Goal: Task Accomplishment & Management: Use online tool/utility

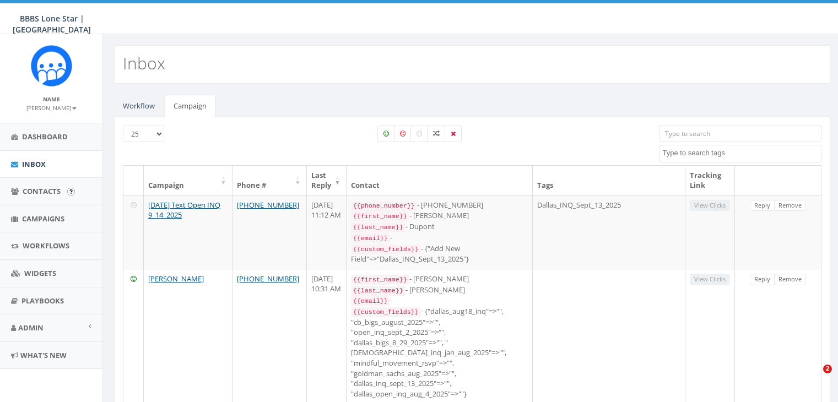
select select
click at [44, 216] on span "Campaigns" at bounding box center [43, 219] width 42 height 10
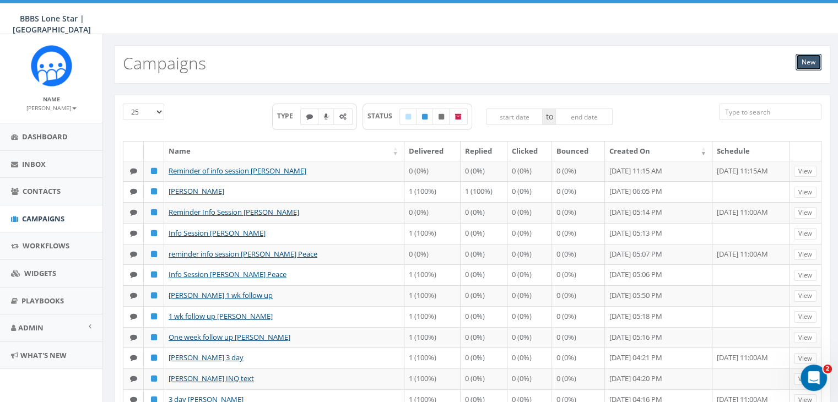
click at [808, 61] on link "New" at bounding box center [808, 62] width 26 height 17
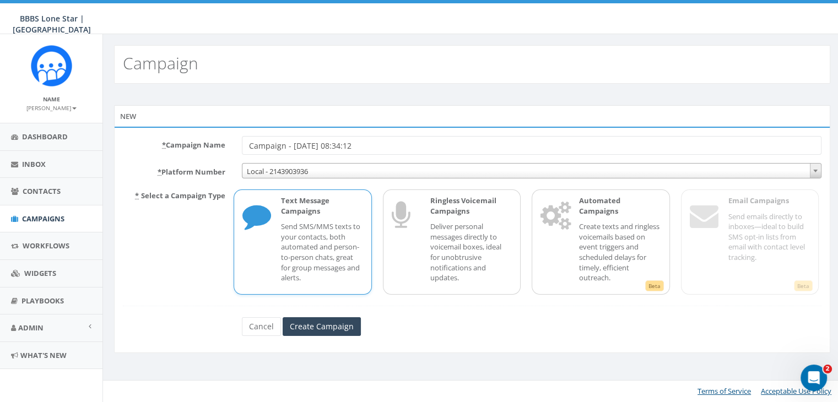
drag, startPoint x: 393, startPoint y: 147, endPoint x: 204, endPoint y: 137, distance: 189.1
click at [204, 137] on div "* Campaign Name Campaign - 09/29/2025, 08:34:12" at bounding box center [472, 145] width 715 height 19
type input "info session Avery Skalla"
click at [305, 246] on p "Send SMS/MMS texts to your contacts, both automated and person-to-person chats,…" at bounding box center [322, 251] width 82 height 61
click at [308, 320] on input "Create Campaign" at bounding box center [322, 326] width 78 height 19
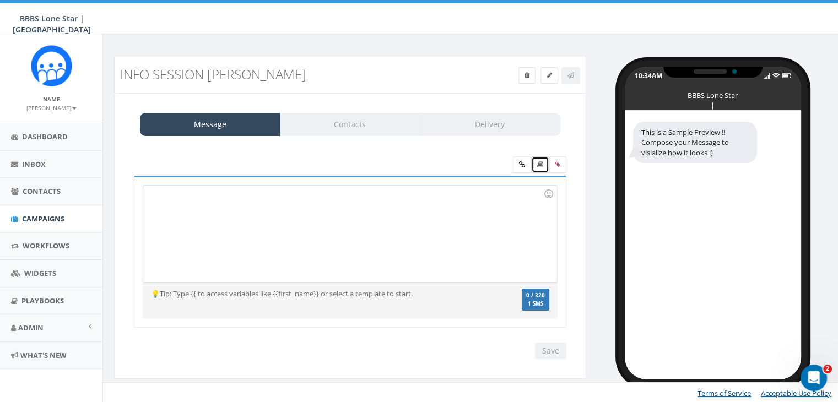
click at [541, 161] on icon at bounding box center [540, 164] width 6 height 7
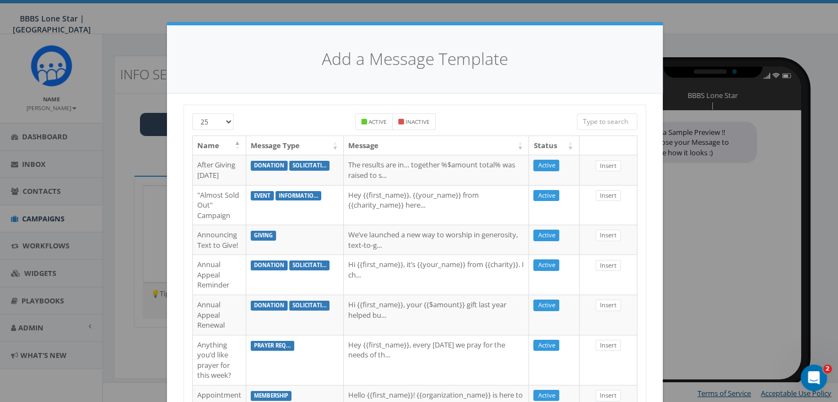
click at [587, 122] on input "search" at bounding box center [607, 121] width 61 height 17
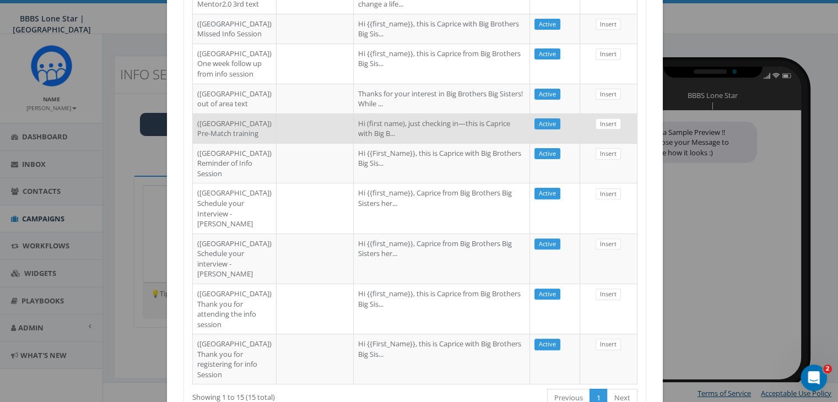
scroll to position [647, 0]
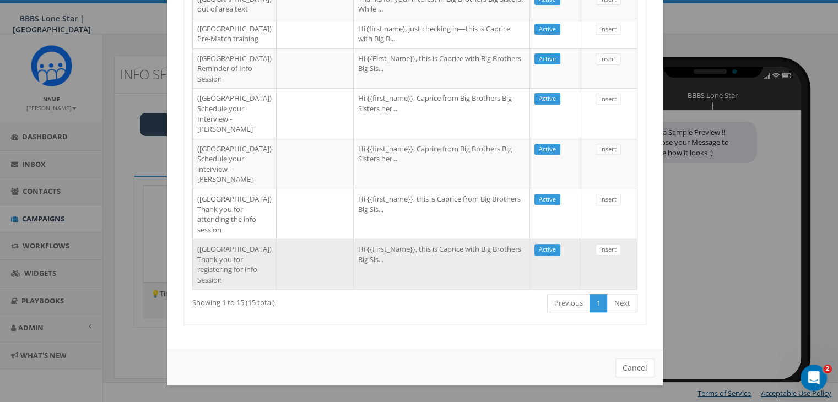
type input "dallas"
click at [496, 252] on td "Hi {{First_Name}}, this is Caprice with Big Brothers Big Sis..." at bounding box center [442, 264] width 176 height 50
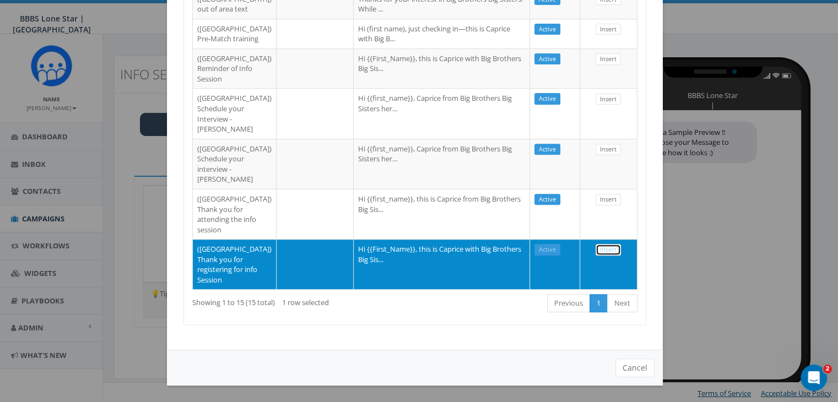
click at [603, 244] on link "Insert" at bounding box center [607, 250] width 25 height 12
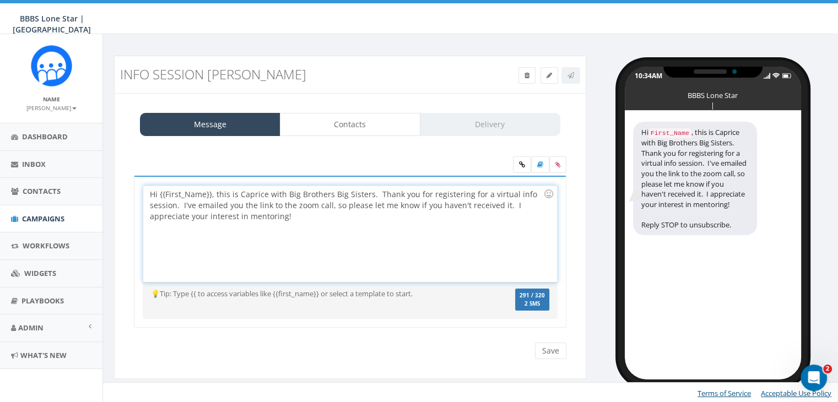
click at [211, 191] on div "Hi {{First_Name}}, this is Caprice with Big Brothers Big Sisters. Thank you for…" at bounding box center [349, 234] width 413 height 96
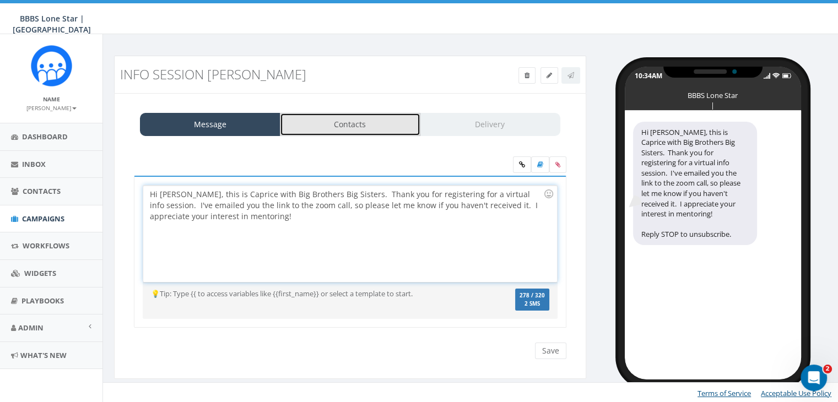
click at [379, 128] on link "Contacts" at bounding box center [350, 124] width 140 height 23
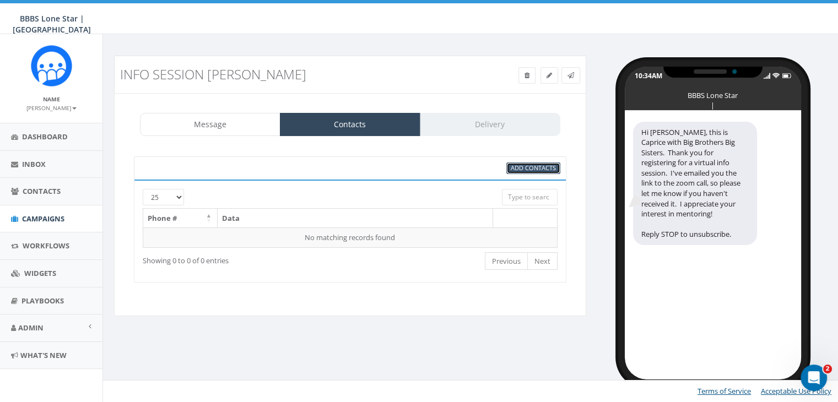
click at [535, 164] on span "Add Contacts" at bounding box center [533, 168] width 45 height 8
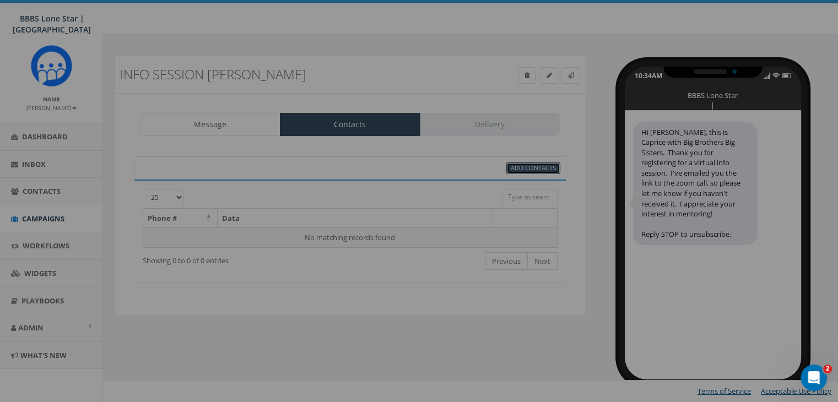
scroll to position [0, 0]
select select
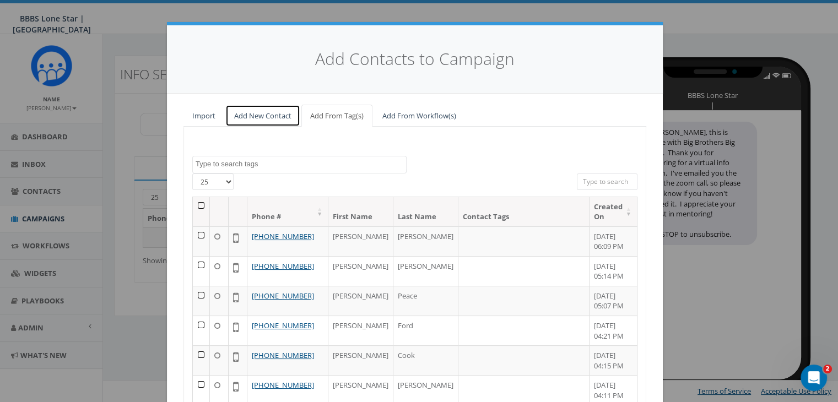
click at [269, 117] on link "Add New Contact" at bounding box center [262, 116] width 75 height 23
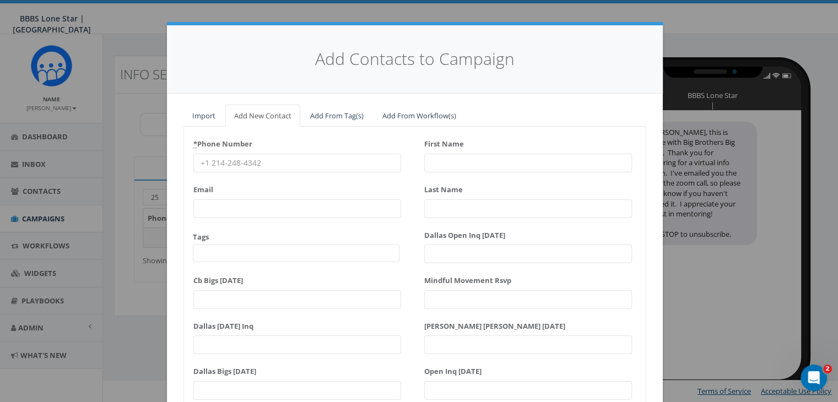
click at [243, 158] on input "* Phone Number" at bounding box center [297, 163] width 208 height 19
paste input "918-521-3559"
type input "918-521-3559"
click at [459, 156] on input "First Name" at bounding box center [528, 163] width 208 height 19
type input "A"
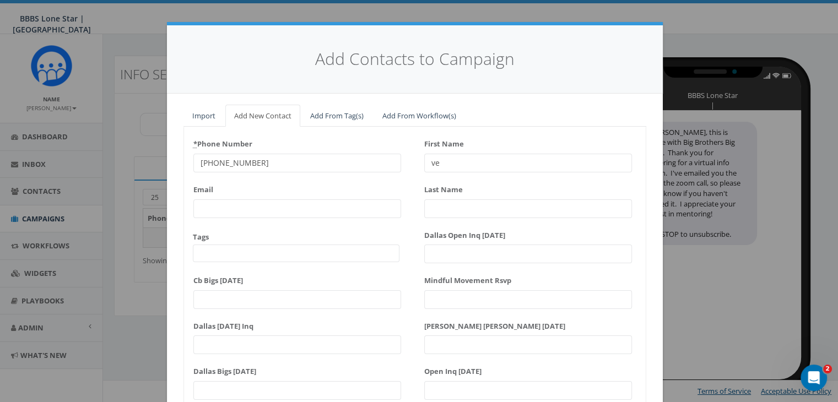
type input "ver"
type input "y"
type input "Avery"
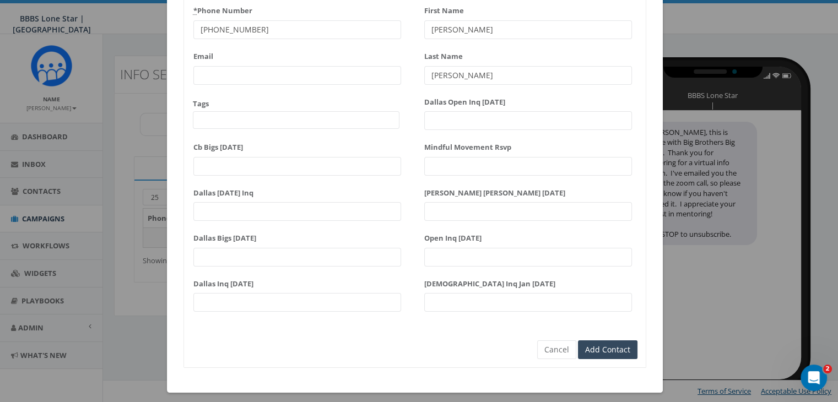
scroll to position [140, 0]
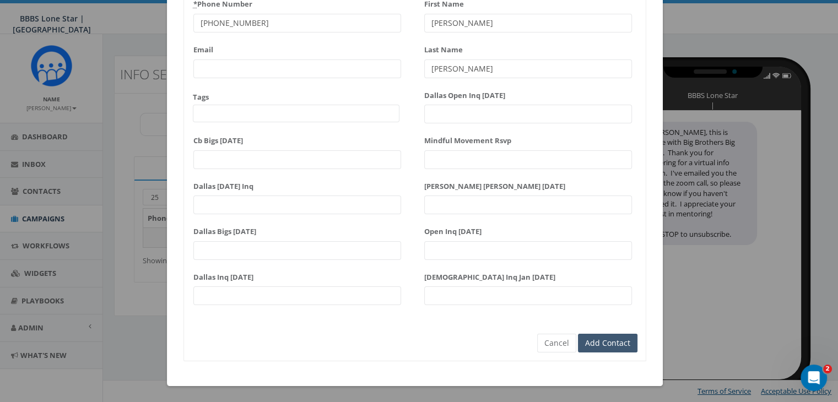
type input "[PERSON_NAME]"
click at [605, 347] on input "Add Contact" at bounding box center [607, 343] width 59 height 19
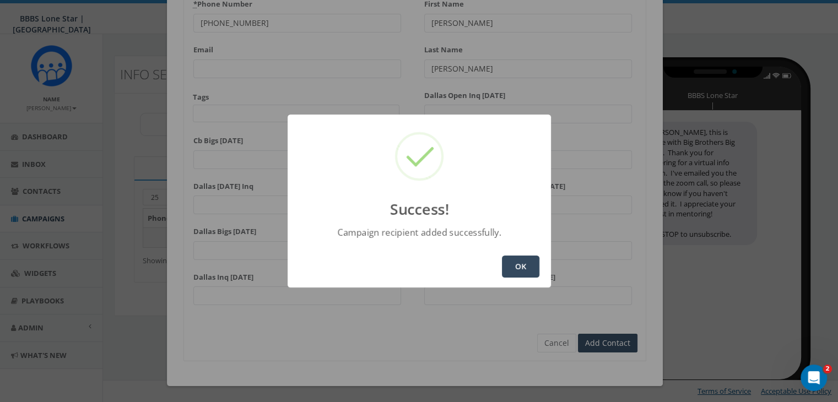
click at [518, 257] on button "OK" at bounding box center [520, 267] width 37 height 22
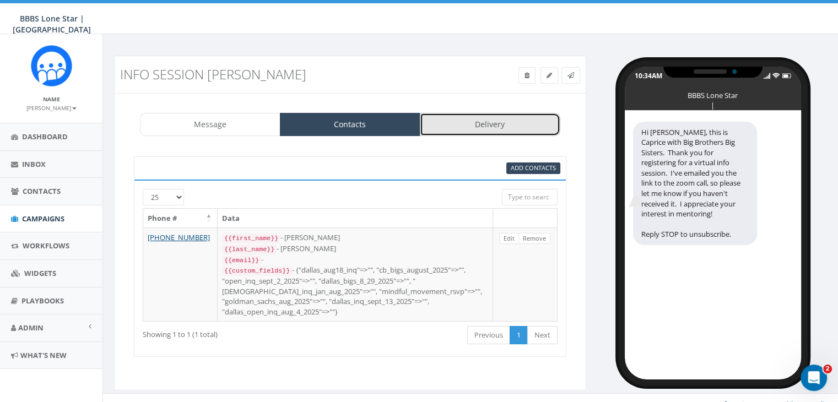
click at [495, 114] on link "Delivery" at bounding box center [490, 124] width 140 height 23
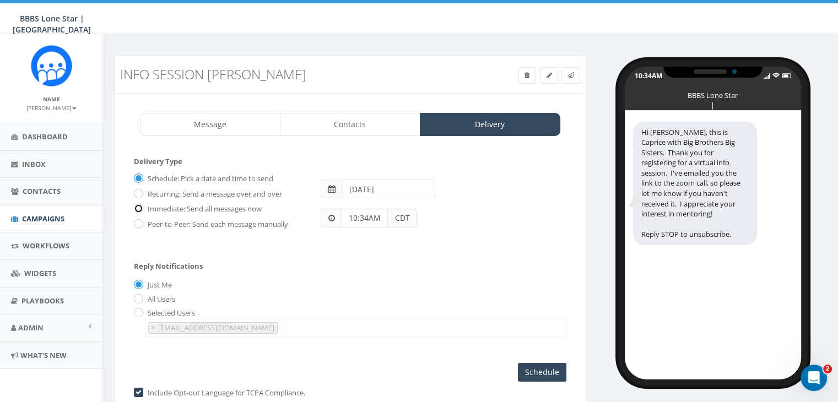
click at [139, 207] on input "Immediate: Send all messages now" at bounding box center [137, 209] width 7 height 7
radio input "true"
click at [535, 368] on input "Send Now" at bounding box center [540, 372] width 52 height 19
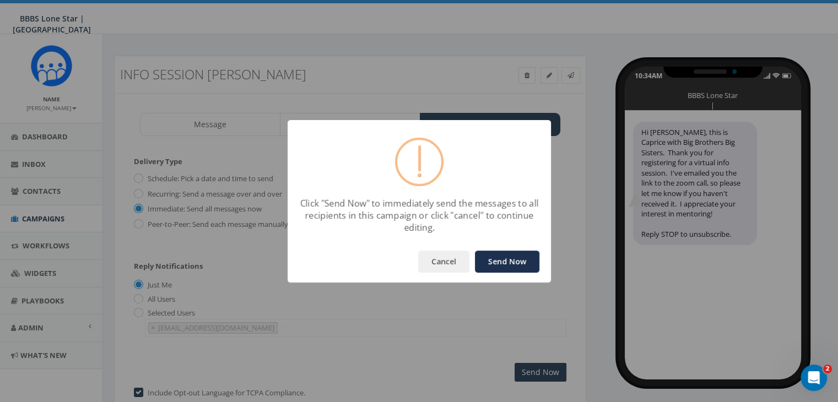
click at [514, 253] on button "Send Now" at bounding box center [507, 262] width 64 height 22
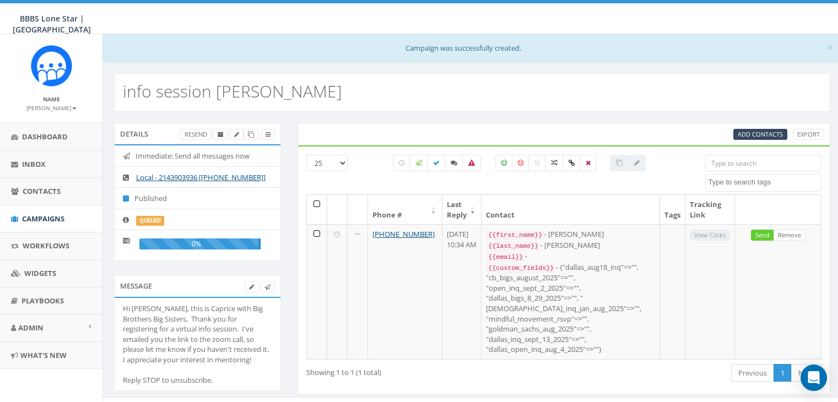
select select
click at [32, 214] on span "Campaigns" at bounding box center [43, 219] width 42 height 10
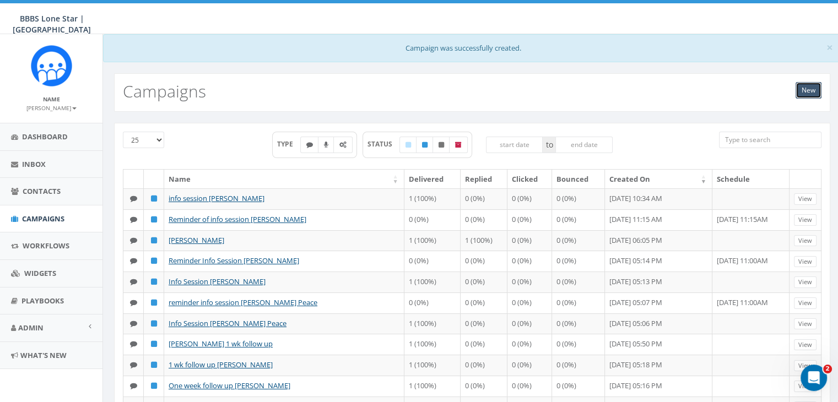
click at [802, 87] on link "New" at bounding box center [808, 90] width 26 height 17
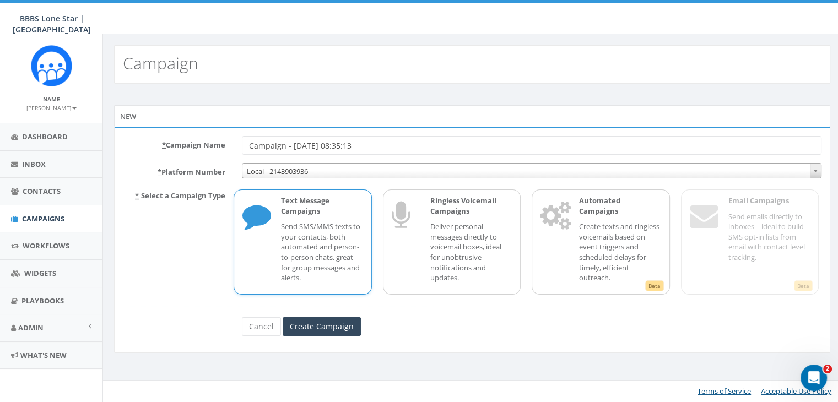
drag, startPoint x: 406, startPoint y: 142, endPoint x: 238, endPoint y: 146, distance: 168.6
click at [238, 146] on div "Campaign - 09/29/2025, 08:35:13" at bounding box center [532, 145] width 596 height 19
type input "reminder [PERSON_NAME]"
click at [332, 225] on p "Send SMS/MMS texts to your contacts, both automated and person-to-person chats,…" at bounding box center [322, 251] width 82 height 61
click at [323, 327] on input "Create Campaign" at bounding box center [322, 326] width 78 height 19
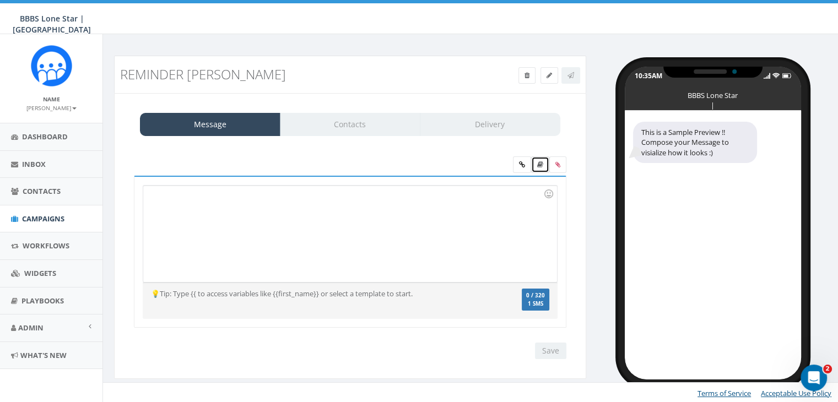
click at [537, 164] on icon at bounding box center [540, 164] width 6 height 7
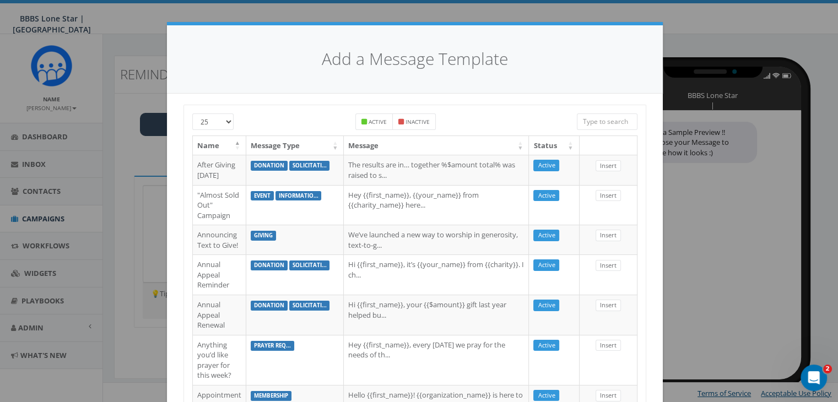
click at [590, 122] on input "search" at bounding box center [607, 121] width 61 height 17
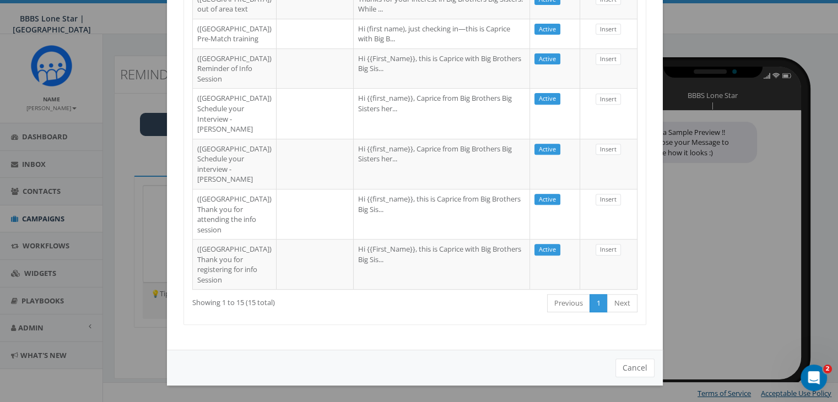
scroll to position [482, 0]
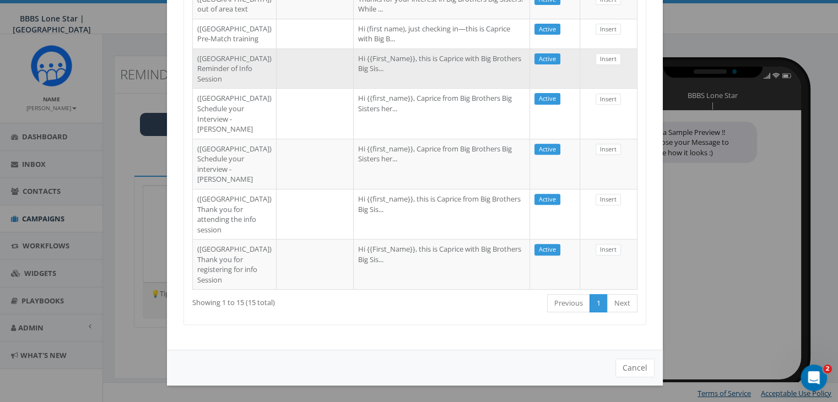
type input "dallas"
click at [289, 89] on td at bounding box center [314, 68] width 77 height 40
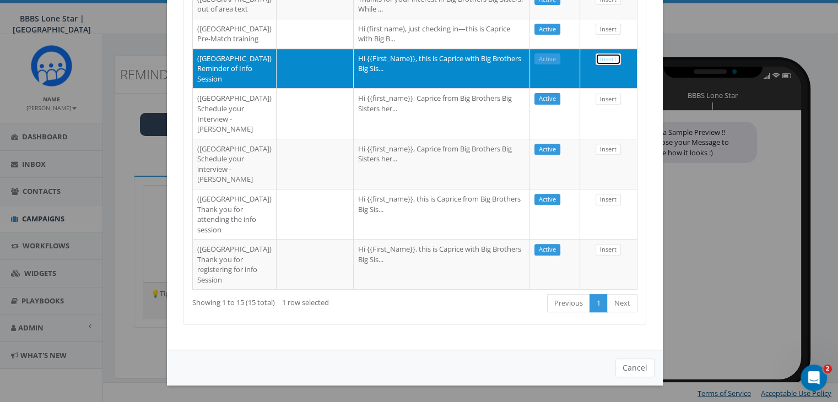
click at [595, 65] on link "Insert" at bounding box center [607, 59] width 25 height 12
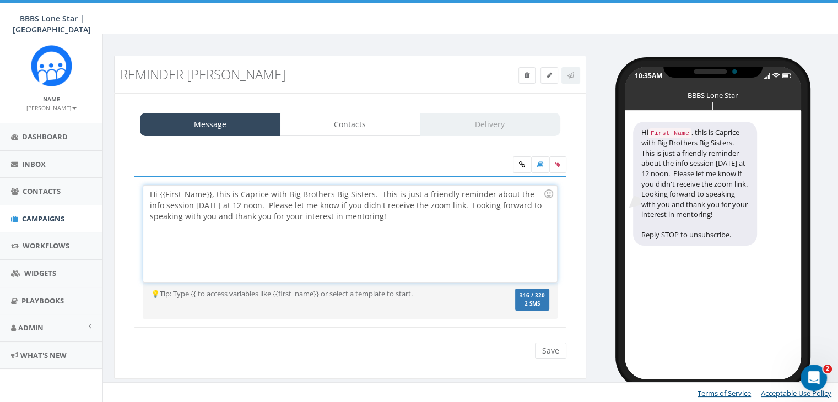
click at [211, 192] on div "Hi {{First_Name}}, this is Caprice with Big Brothers Big Sisters. This is just …" at bounding box center [349, 234] width 413 height 96
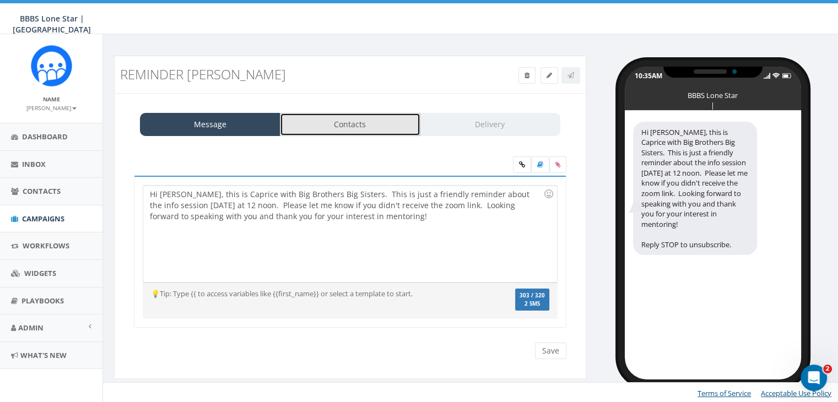
click at [357, 120] on link "Contacts" at bounding box center [350, 124] width 140 height 23
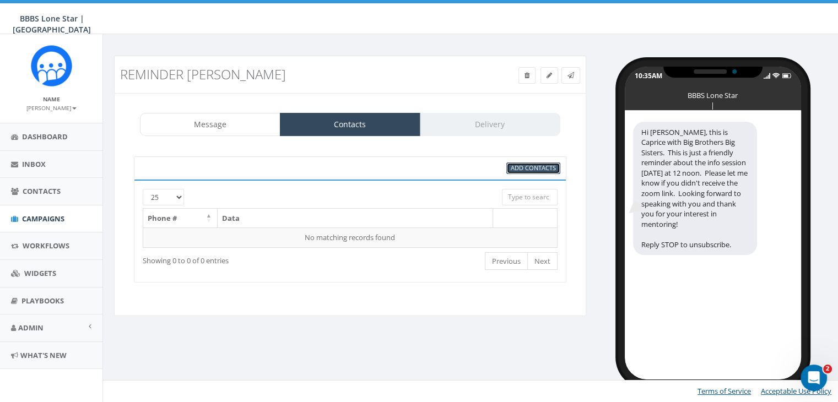
click at [547, 162] on link "Add Contacts" at bounding box center [533, 168] width 54 height 12
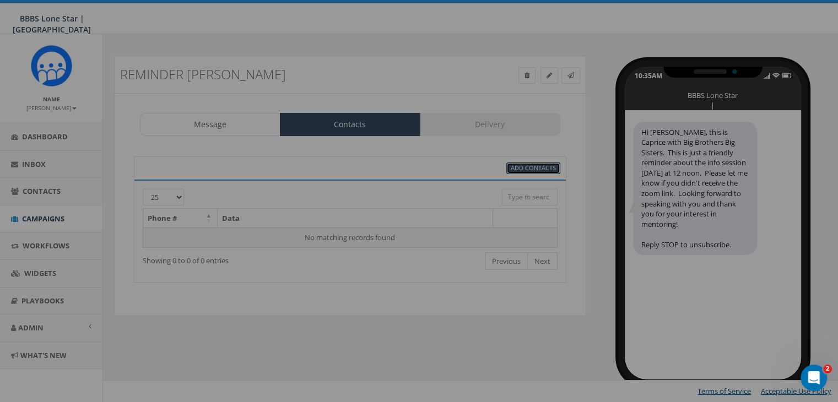
scroll to position [0, 0]
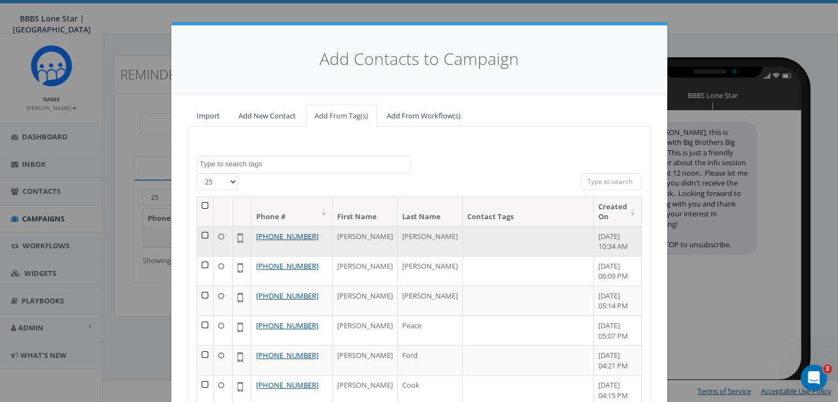
click at [204, 234] on td at bounding box center [205, 241] width 17 height 30
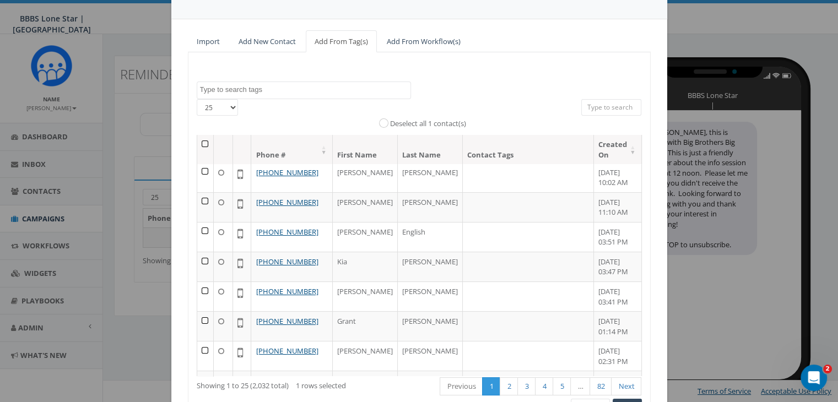
scroll to position [139, 0]
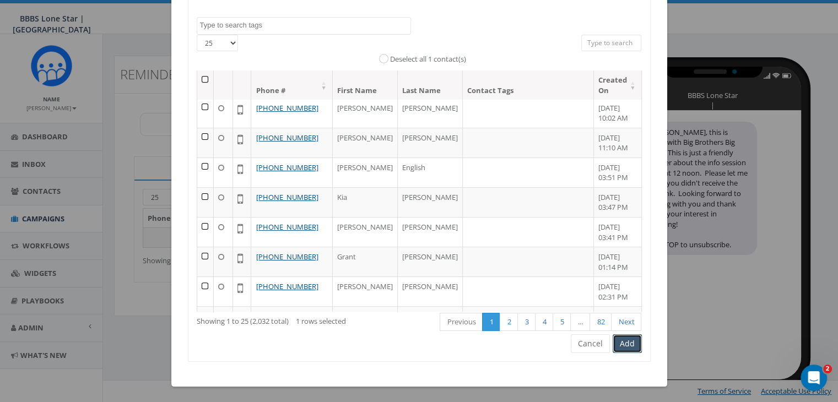
click at [619, 342] on button "Add" at bounding box center [626, 343] width 29 height 19
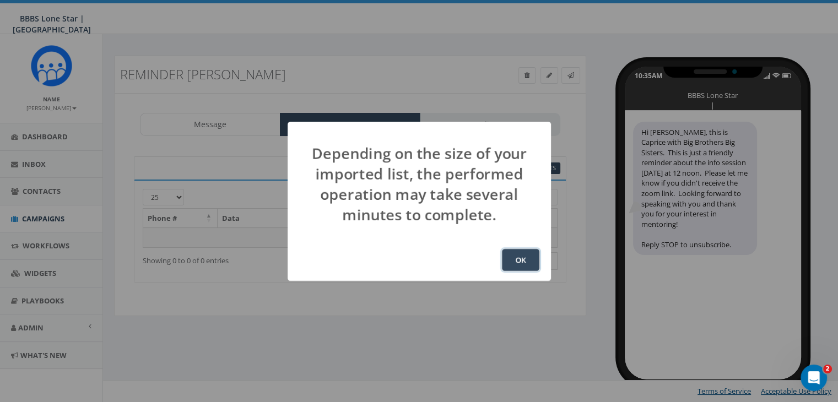
click at [520, 258] on button "OK" at bounding box center [520, 260] width 37 height 22
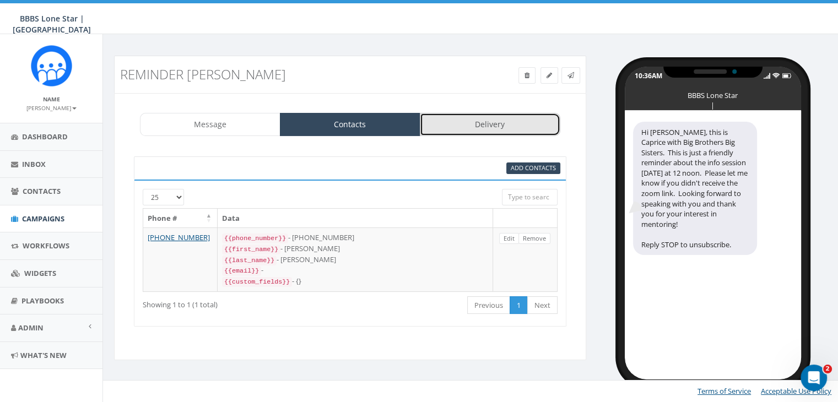
click at [500, 124] on link "Delivery" at bounding box center [490, 124] width 140 height 23
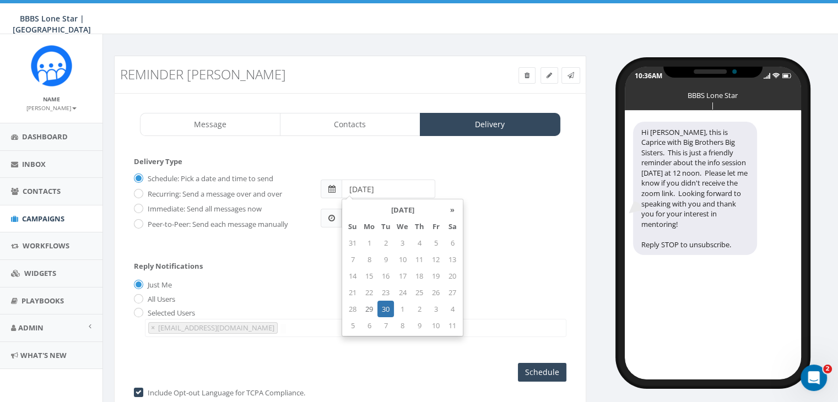
click at [400, 188] on input "[DATE]" at bounding box center [388, 189] width 94 height 19
click at [500, 181] on div "2025-09-30" at bounding box center [443, 184] width 262 height 29
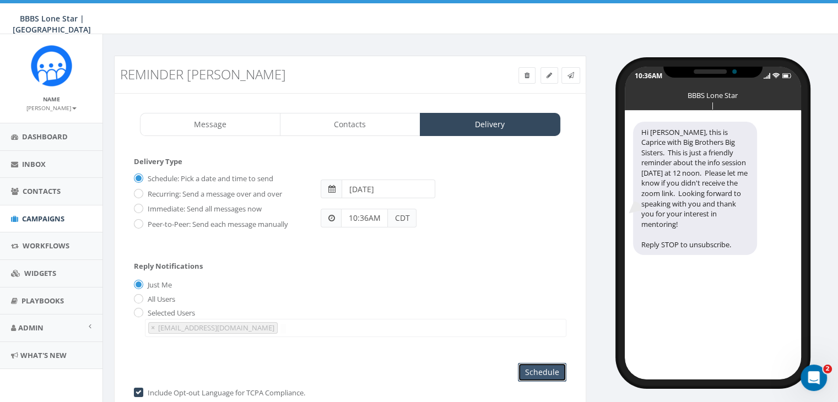
click at [542, 371] on input "Schedule" at bounding box center [542, 372] width 48 height 19
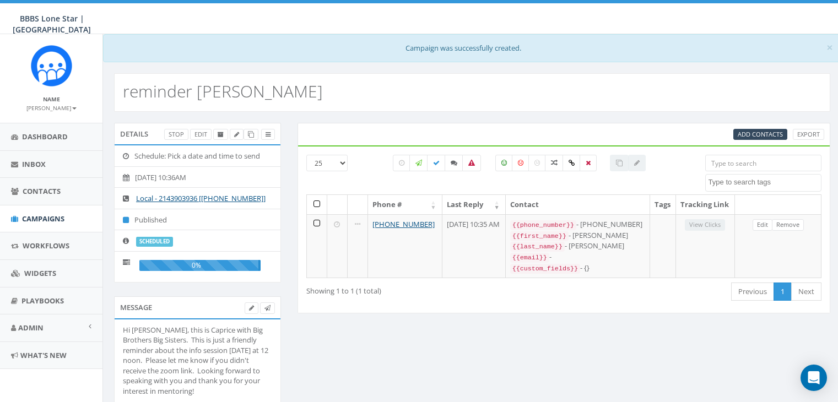
select select
click at [29, 159] on span "Inbox" at bounding box center [34, 164] width 24 height 10
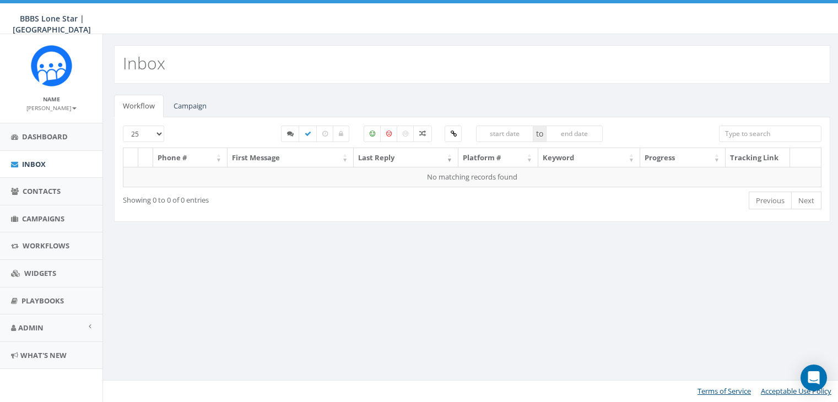
select select
click at [180, 105] on link "Campaign" at bounding box center [190, 106] width 51 height 23
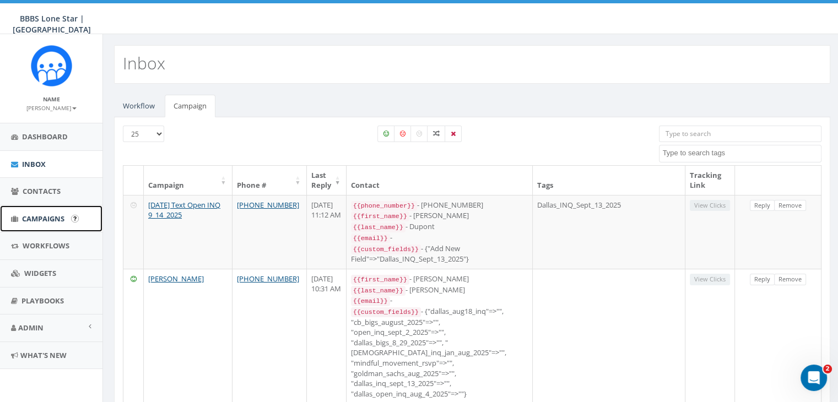
click at [37, 216] on span "Campaigns" at bounding box center [43, 219] width 42 height 10
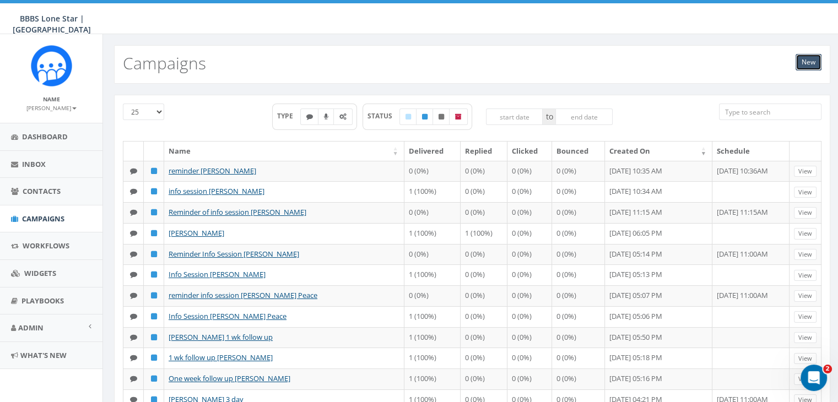
click at [809, 60] on link "New" at bounding box center [808, 62] width 26 height 17
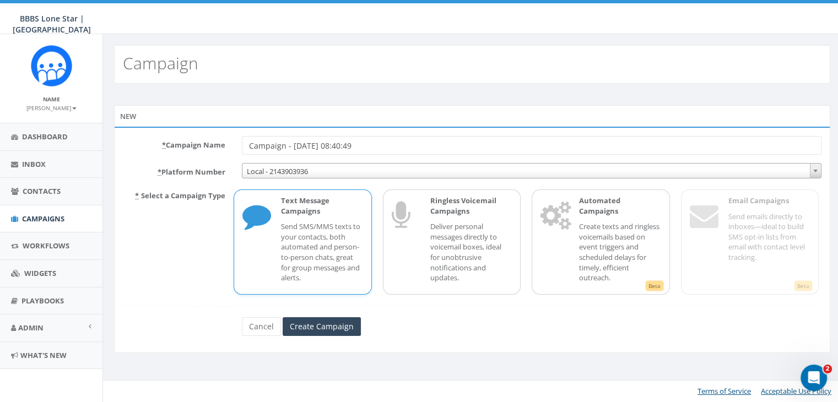
click at [402, 148] on input "Campaign - [DATE] 08:40:49" at bounding box center [531, 145] width 579 height 19
type input "C"
type input "Info Session [PERSON_NAME]"
click at [337, 230] on p "Send SMS/MMS texts to your contacts, both automated and person-to-person chats,…" at bounding box center [322, 251] width 82 height 61
click at [332, 327] on input "Create Campaign" at bounding box center [322, 326] width 78 height 19
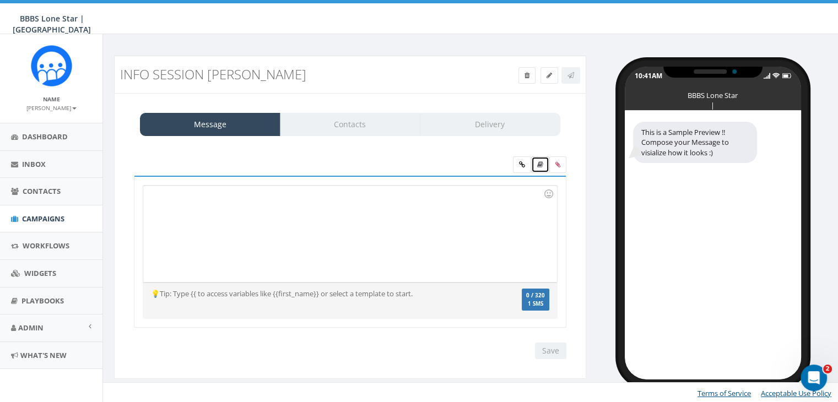
click at [543, 166] on icon at bounding box center [540, 164] width 6 height 7
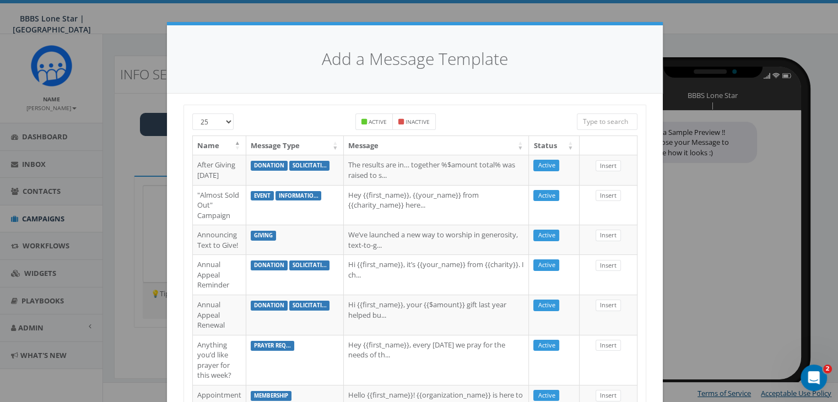
click at [594, 120] on input "search" at bounding box center [607, 121] width 61 height 17
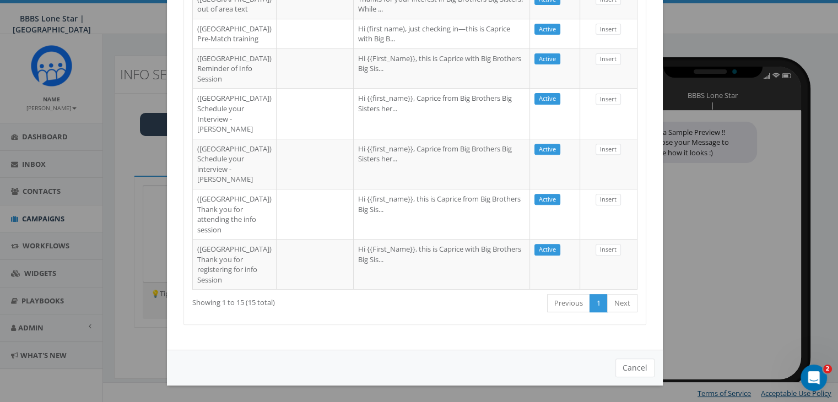
scroll to position [647, 0]
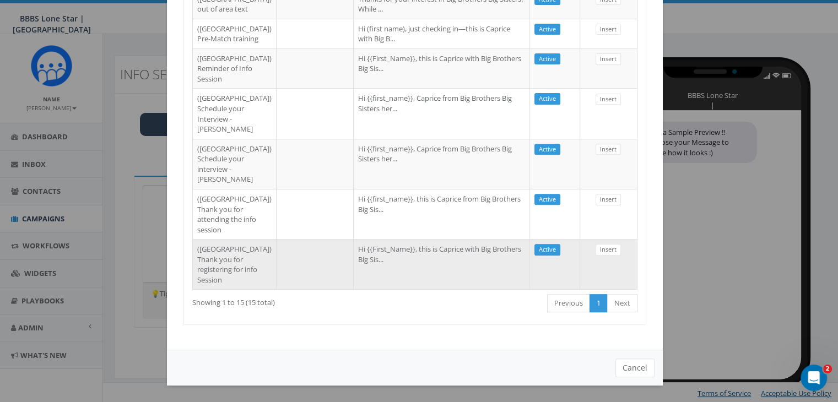
type input "[GEOGRAPHIC_DATA]"
click at [386, 247] on td "Hi {{First_Name}}, this is Caprice with Big Brothers Big Sis..." at bounding box center [442, 264] width 176 height 50
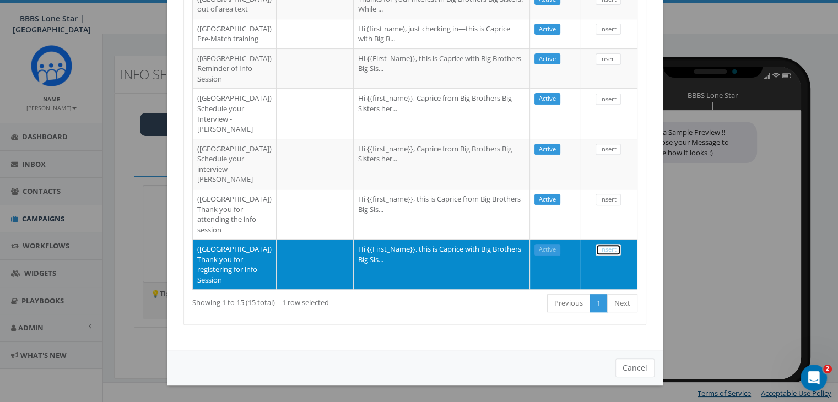
click at [605, 244] on link "Insert" at bounding box center [607, 250] width 25 height 12
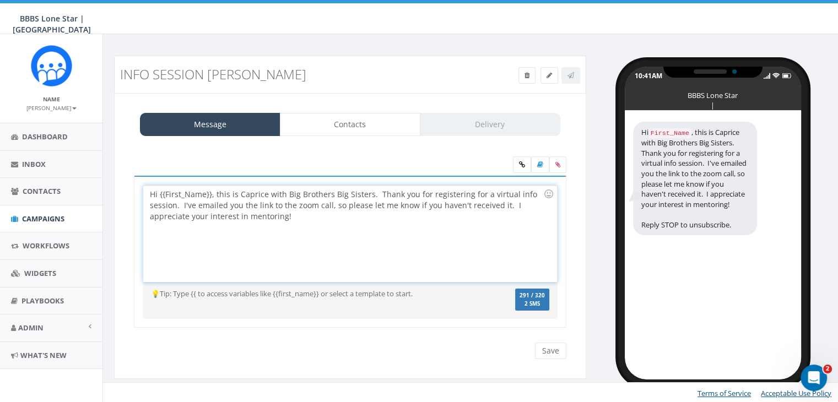
click at [211, 192] on div "Hi {{First_Name}}, this is Caprice with Big Brothers Big Sisters. Thank you for…" at bounding box center [349, 234] width 413 height 96
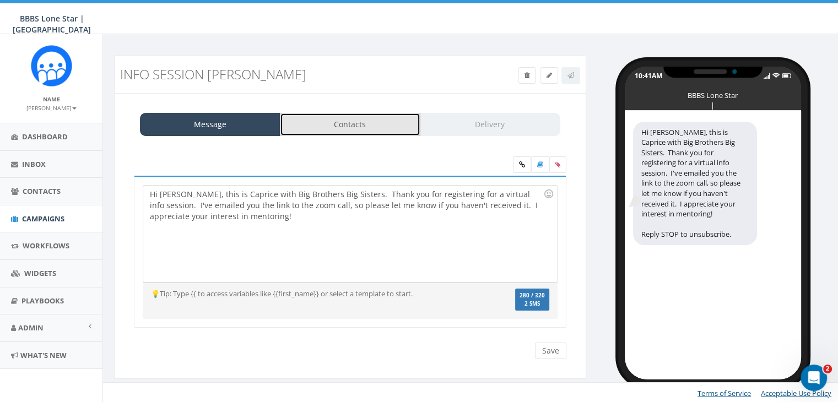
click at [349, 127] on link "Contacts" at bounding box center [350, 124] width 140 height 23
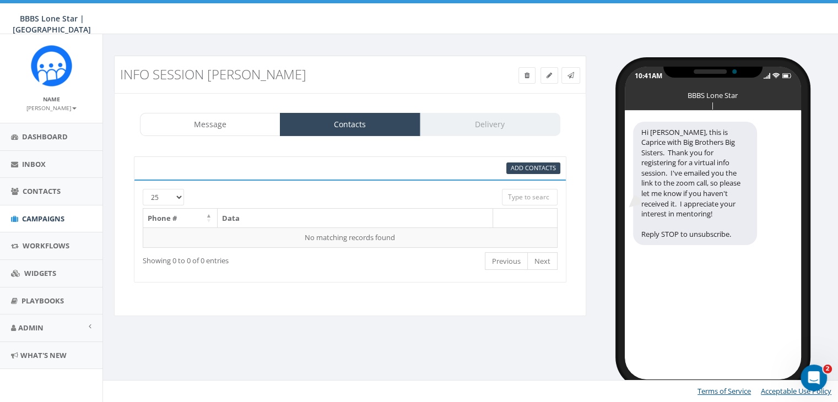
drag, startPoint x: 574, startPoint y: 133, endPoint x: 592, endPoint y: 131, distance: 17.2
click at [592, 131] on div "Info Session Maritza Jaramillo Test Message Status: Message Contacts Delivery H…" at bounding box center [350, 193] width 489 height 274
click at [536, 170] on span "Add Contacts" at bounding box center [533, 168] width 45 height 8
select select
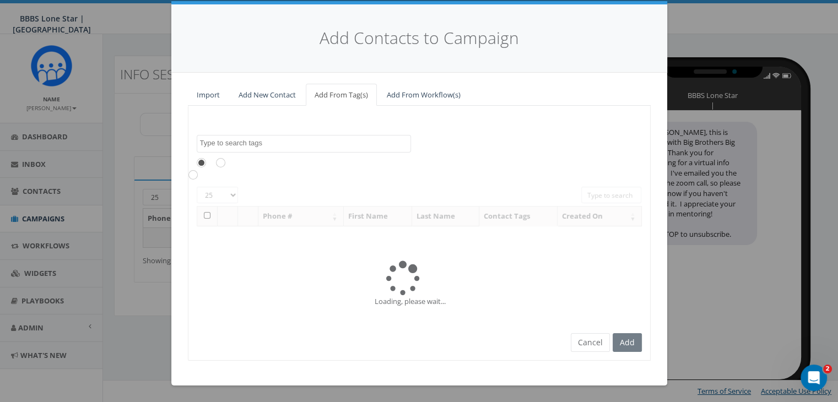
scroll to position [0, 0]
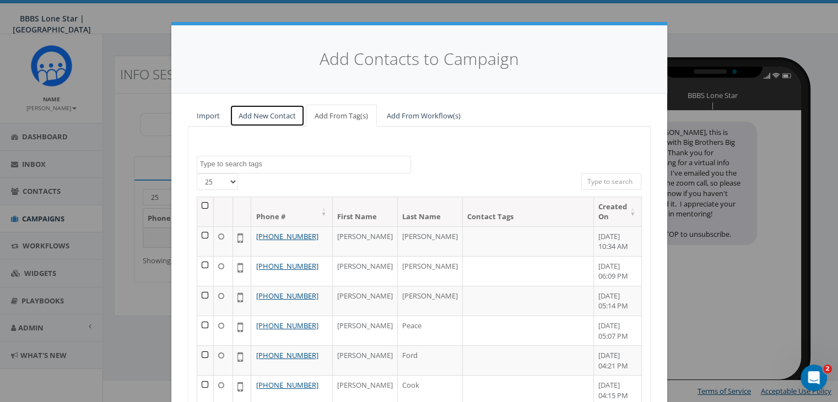
click at [274, 115] on link "Add New Contact" at bounding box center [267, 116] width 75 height 23
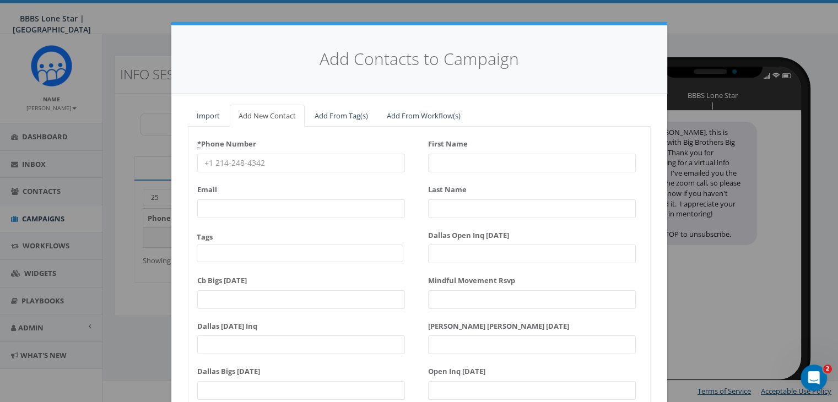
click at [241, 159] on input "* Phone Number" at bounding box center [301, 163] width 208 height 19
paste input "469-735-5367"
type input "469-735-5367"
click at [465, 162] on input "First Name" at bounding box center [532, 163] width 208 height 19
type input "[PERSON_NAME]"
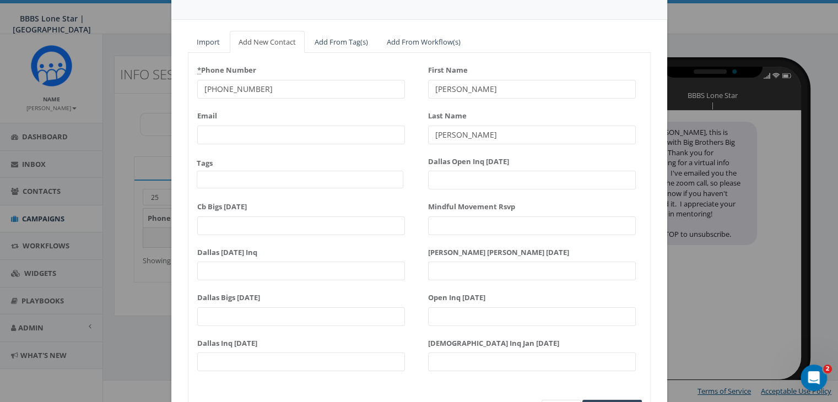
scroll to position [140, 0]
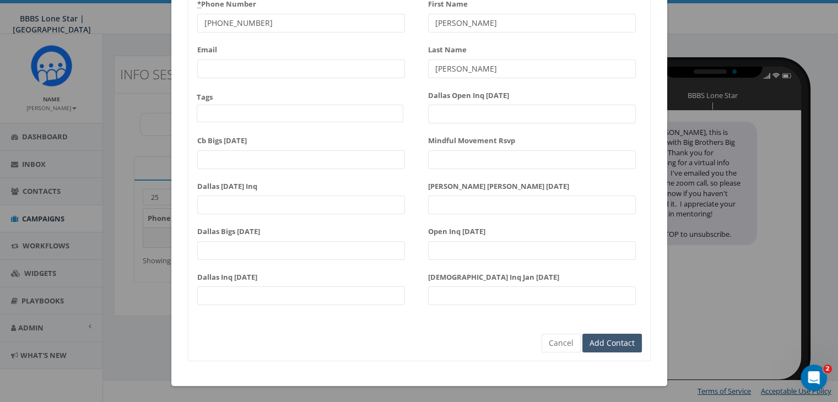
type input "Jaramillo"
click at [586, 338] on input "Add Contact" at bounding box center [611, 343] width 59 height 19
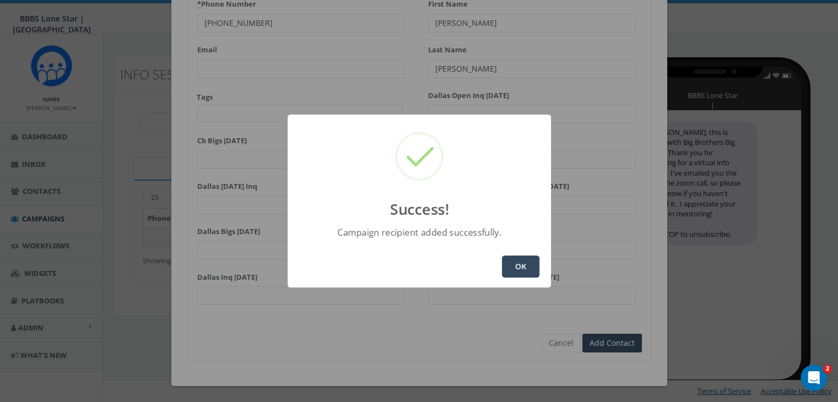
click at [528, 265] on button "OK" at bounding box center [520, 267] width 37 height 22
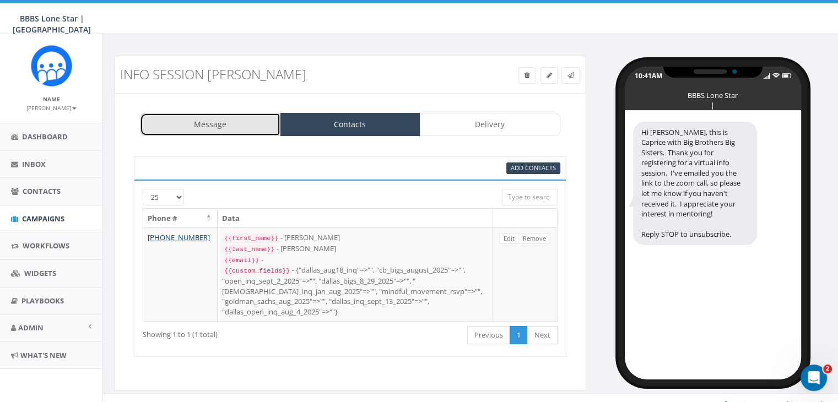
click at [240, 120] on link "Message" at bounding box center [210, 124] width 140 height 23
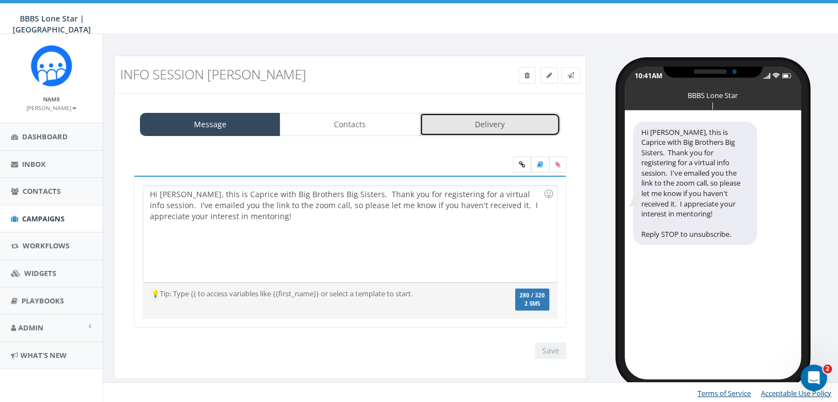
click at [492, 121] on link "Delivery" at bounding box center [490, 124] width 140 height 23
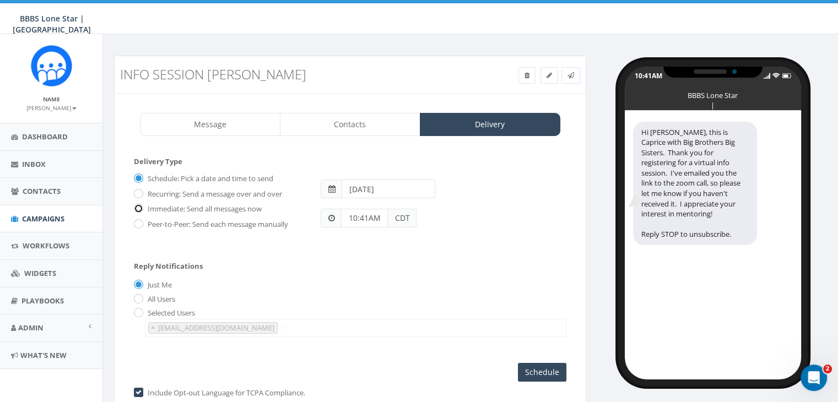
click at [140, 210] on input "Immediate: Send all messages now" at bounding box center [137, 209] width 7 height 7
radio input "true"
click at [563, 370] on input "Send Now" at bounding box center [540, 372] width 52 height 19
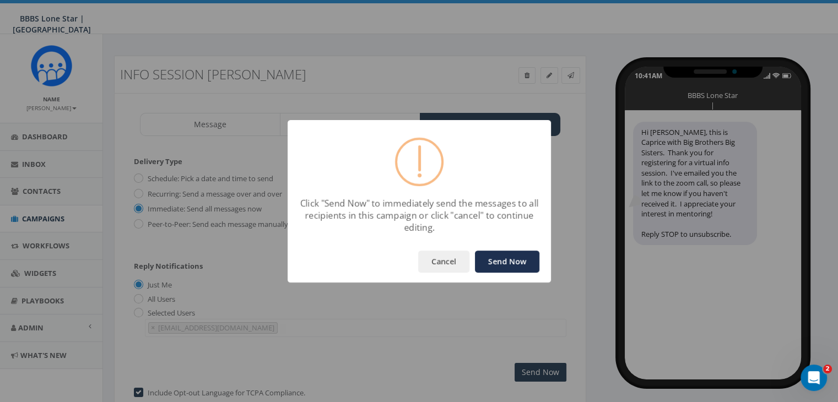
click at [507, 257] on button "Send Now" at bounding box center [507, 262] width 64 height 22
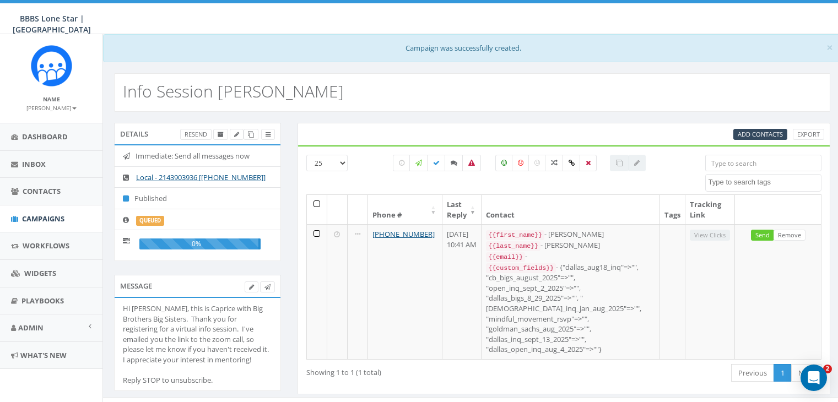
select select
click at [46, 214] on span "Campaigns" at bounding box center [43, 219] width 42 height 10
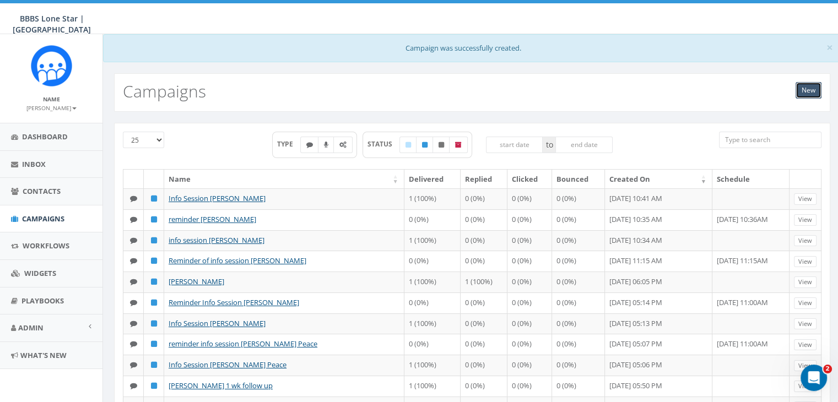
click at [809, 90] on link "New" at bounding box center [808, 90] width 26 height 17
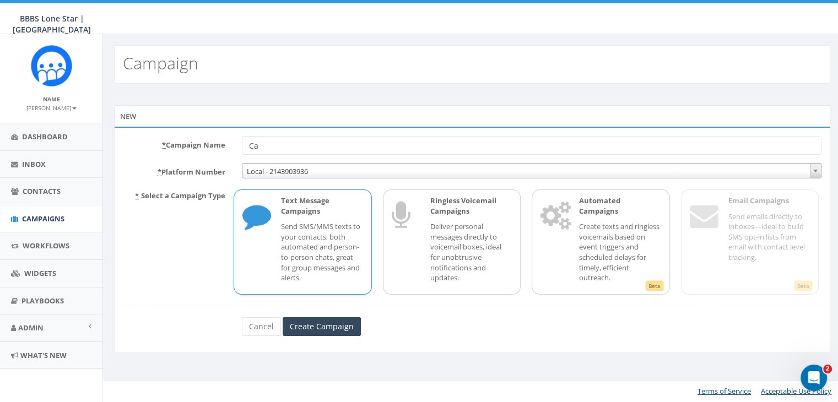
type input "C"
type input "Reminder Info Session [PERSON_NAME]"
click at [339, 217] on div "Text Message Campaigns Send SMS/MMS texts to your contacts, both automated and …" at bounding box center [316, 242] width 93 height 93
click at [335, 326] on input "Create Campaign" at bounding box center [322, 326] width 78 height 19
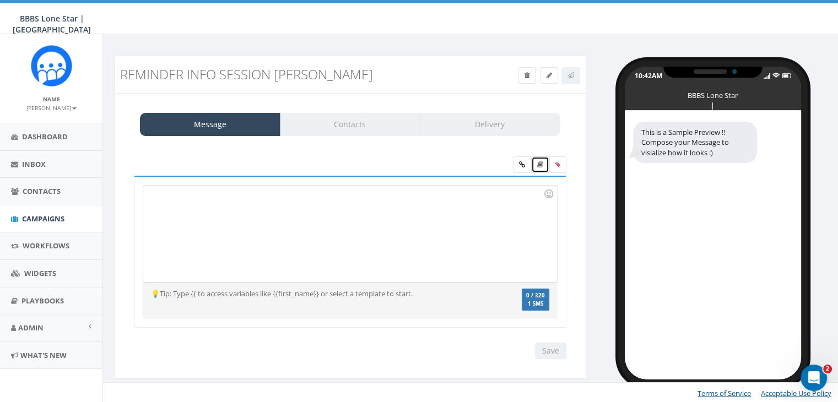
click at [539, 160] on link at bounding box center [540, 164] width 18 height 17
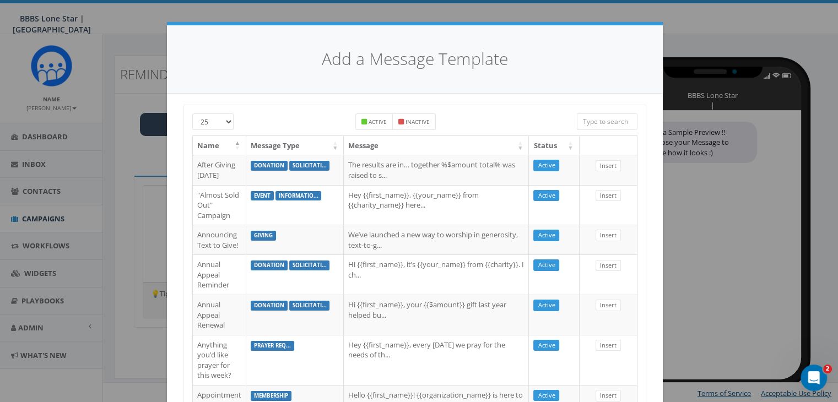
click at [620, 118] on input "search" at bounding box center [607, 121] width 61 height 17
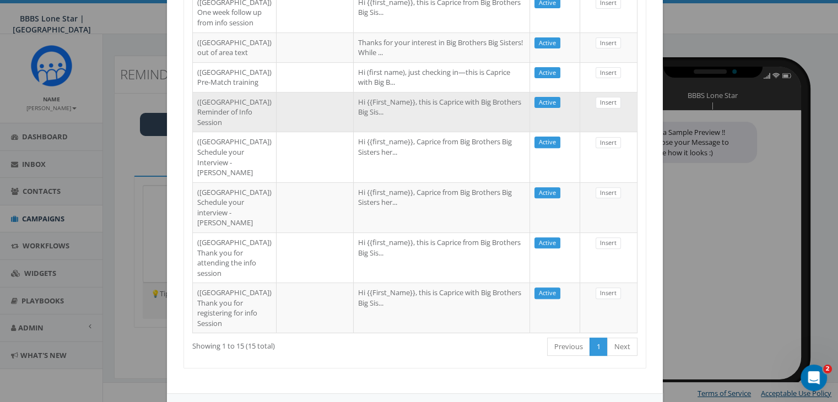
scroll to position [386, 0]
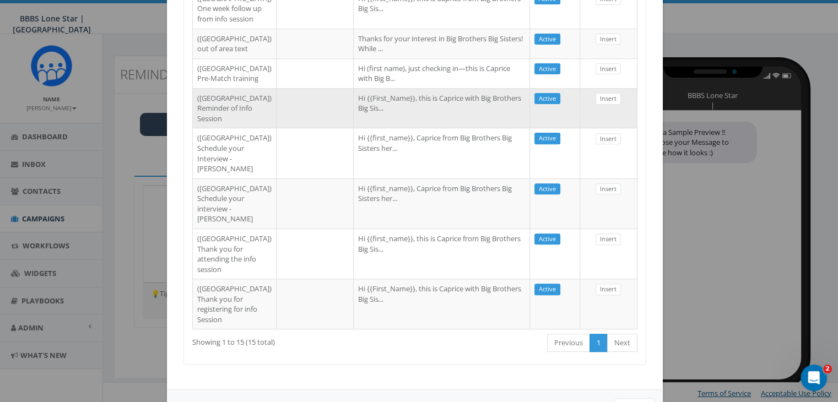
type input "[GEOGRAPHIC_DATA]"
click at [354, 128] on td "Hi {{First_Name}}, this is Caprice with Big Brothers Big Sis..." at bounding box center [442, 108] width 176 height 40
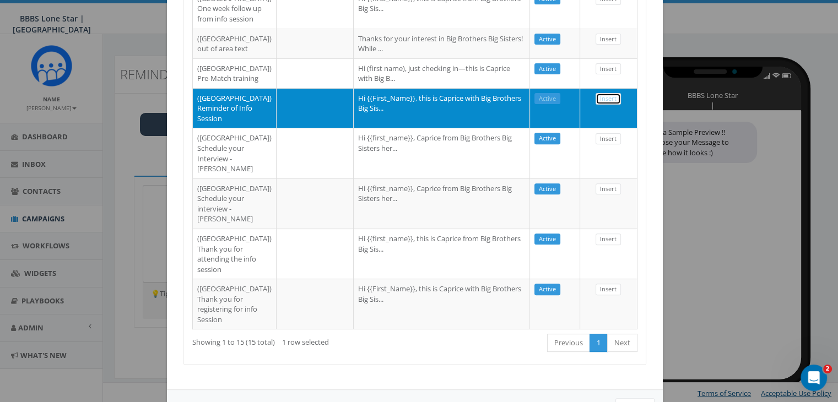
click at [605, 105] on link "Insert" at bounding box center [607, 99] width 25 height 12
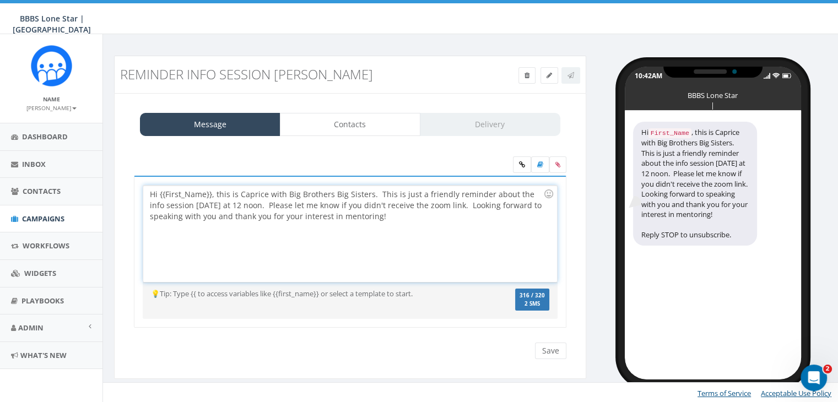
click at [209, 191] on div "Hi {{First_Name}}, this is Caprice with Big Brothers Big Sisters. This is just …" at bounding box center [349, 234] width 413 height 96
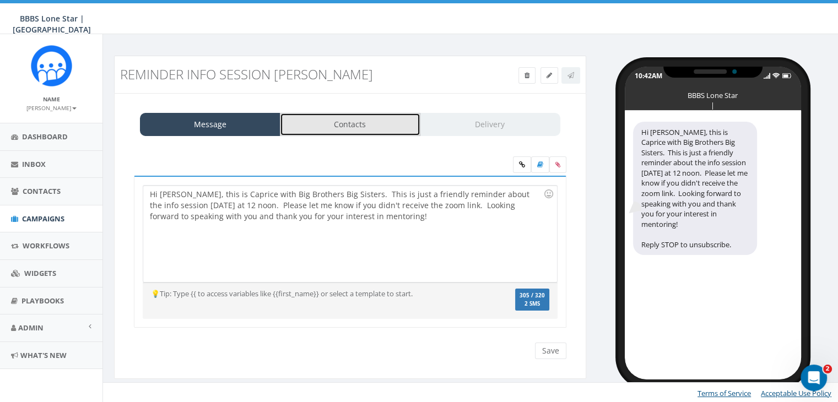
click at [335, 121] on link "Contacts" at bounding box center [350, 124] width 140 height 23
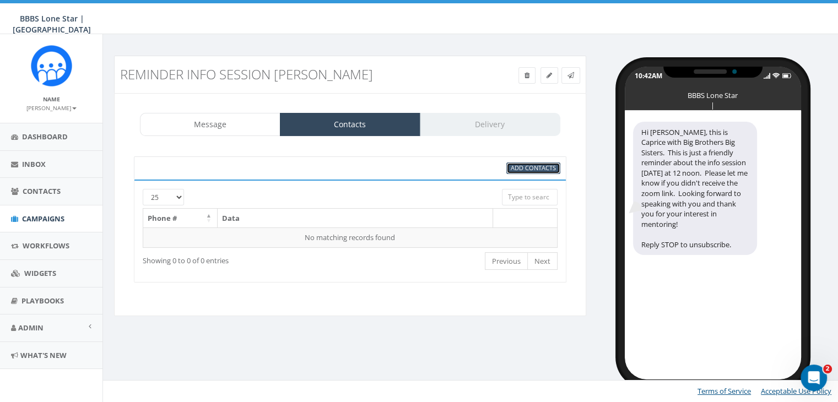
click at [535, 168] on span "Add Contacts" at bounding box center [533, 168] width 45 height 8
select select
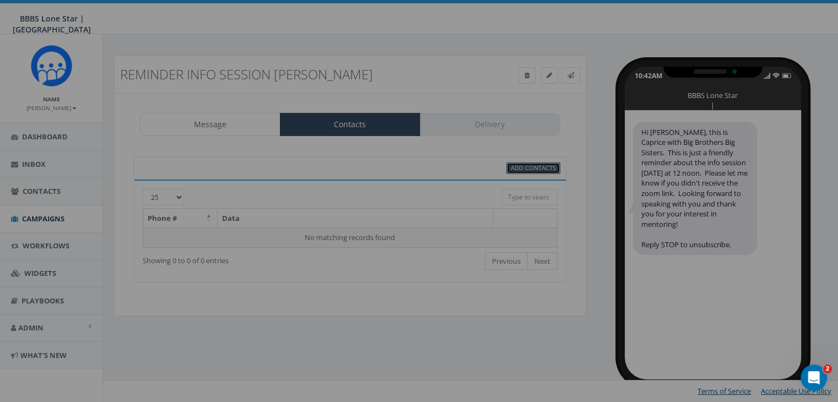
scroll to position [0, 0]
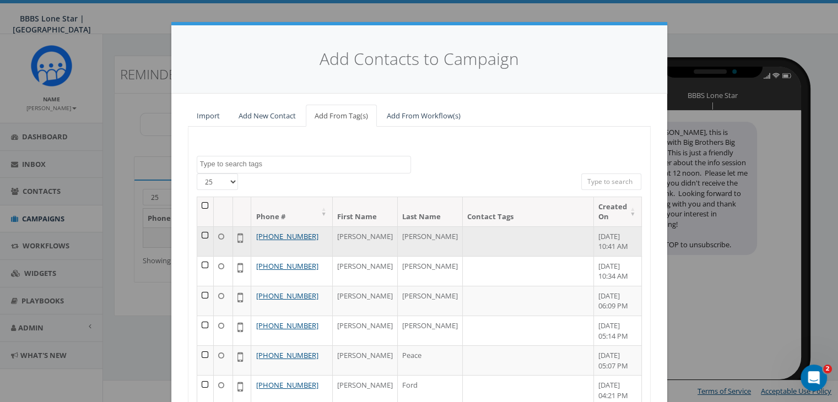
click at [201, 236] on td at bounding box center [205, 241] width 17 height 30
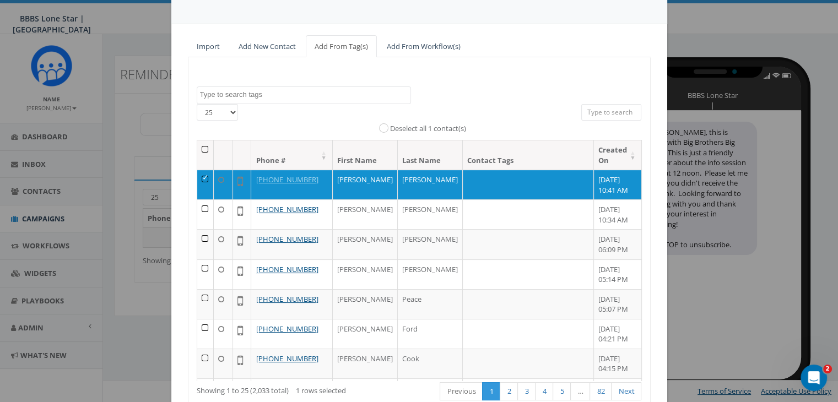
scroll to position [139, 0]
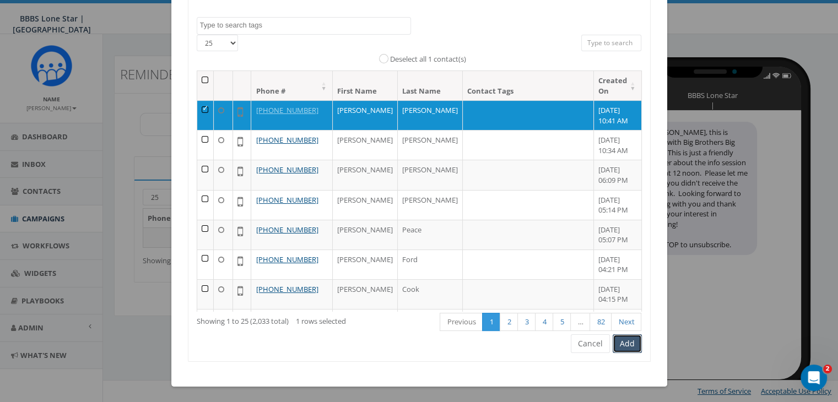
click at [628, 344] on button "Add" at bounding box center [626, 343] width 29 height 19
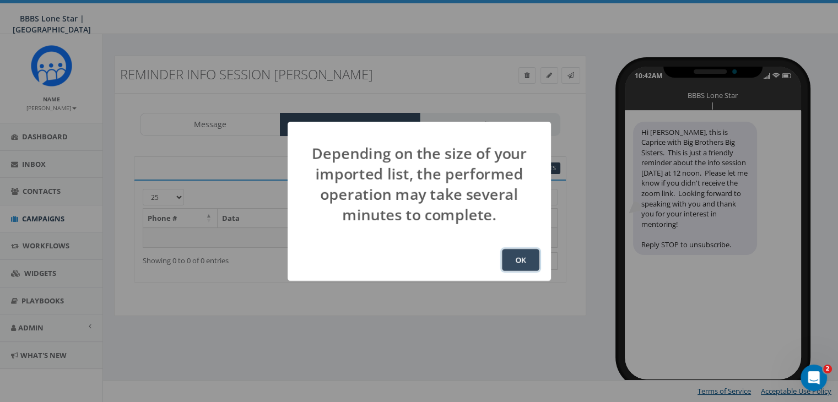
click at [525, 256] on button "OK" at bounding box center [520, 260] width 37 height 22
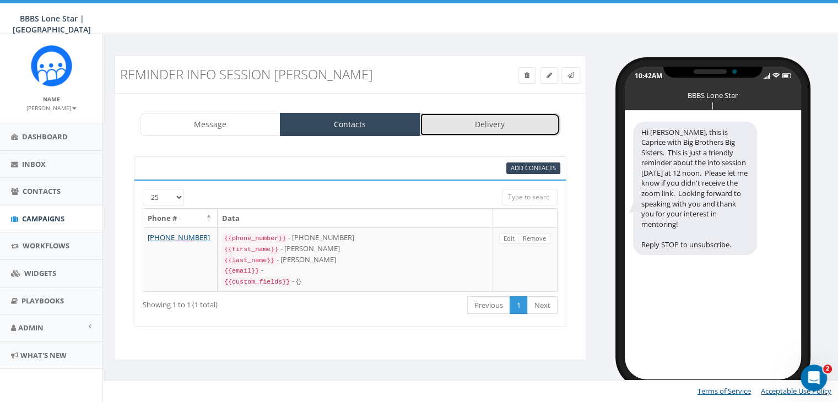
click at [485, 124] on link "Delivery" at bounding box center [490, 124] width 140 height 23
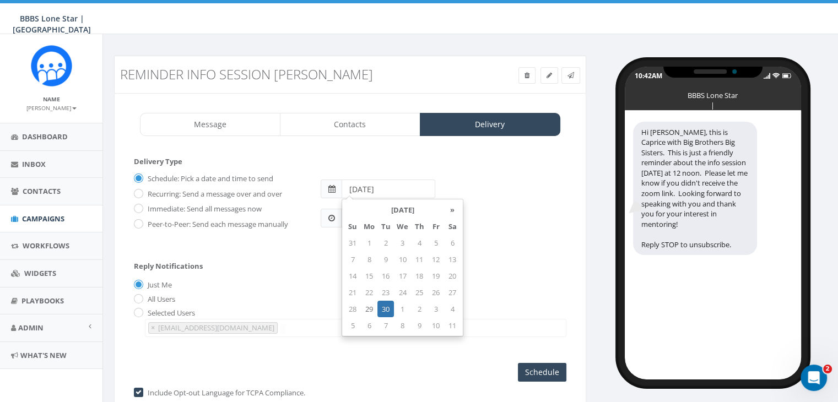
click at [399, 186] on input "[DATE]" at bounding box center [388, 189] width 94 height 19
click at [452, 208] on th "»" at bounding box center [452, 210] width 17 height 17
click at [383, 272] on td "14" at bounding box center [385, 276] width 17 height 17
type input "[DATE]"
click at [312, 274] on div "Reply Notifications Just Me All Users Selected Users [EMAIL_ADDRESS][DOMAIN_NAM…" at bounding box center [350, 296] width 432 height 91
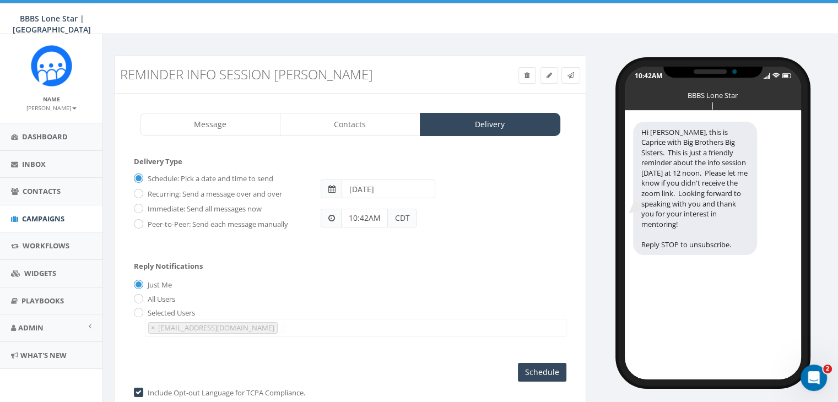
click at [367, 218] on input "10:42AM" at bounding box center [364, 218] width 47 height 19
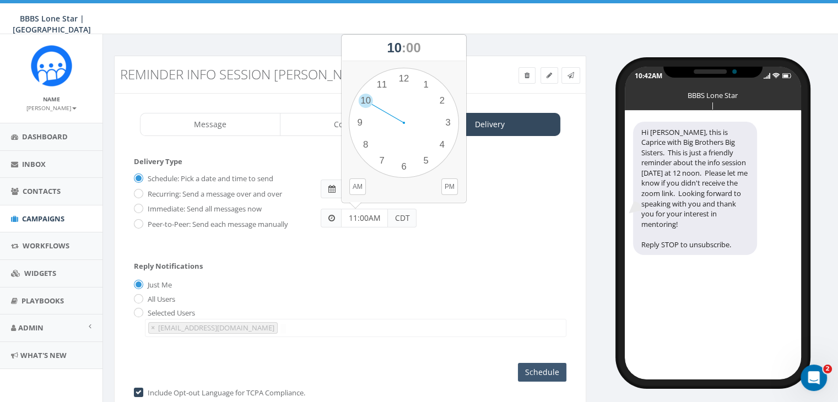
type input "11:00AM"
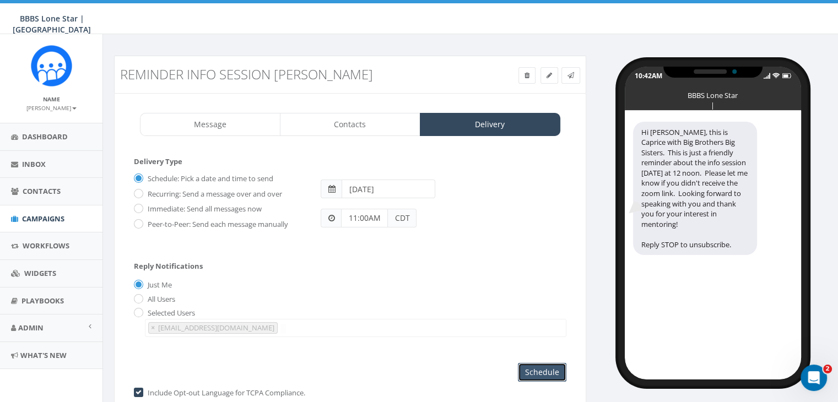
click at [527, 366] on input "Schedule" at bounding box center [542, 372] width 48 height 19
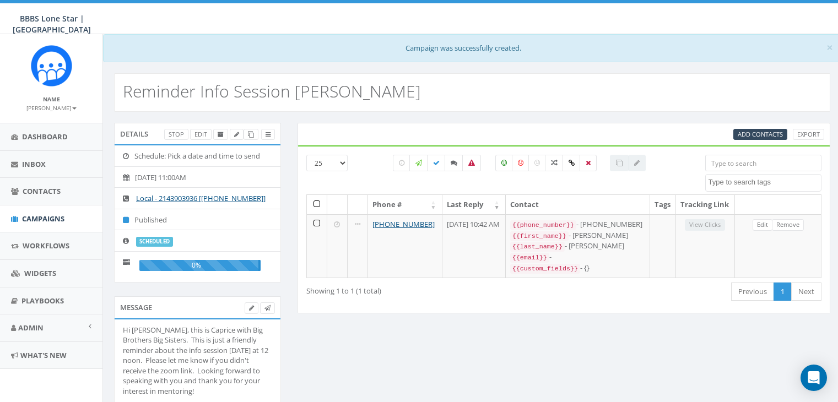
select select
click at [35, 219] on span "Campaigns" at bounding box center [43, 219] width 42 height 10
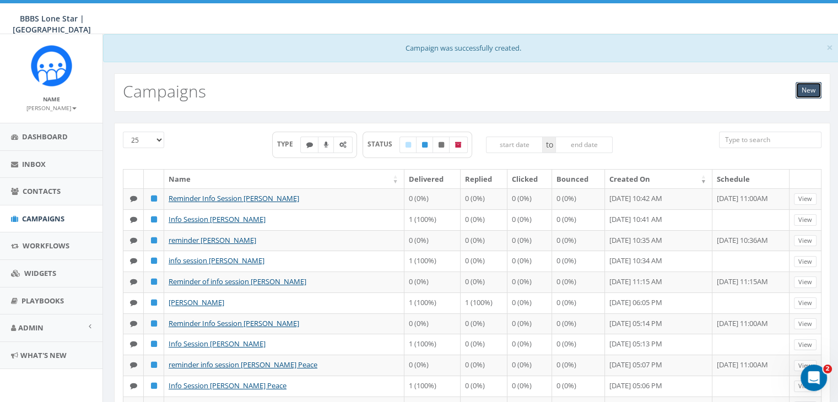
click at [806, 91] on link "New" at bounding box center [808, 90] width 26 height 17
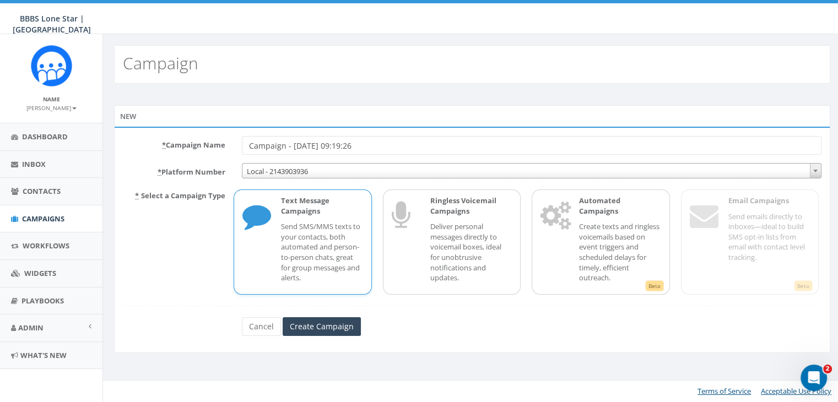
drag, startPoint x: 368, startPoint y: 145, endPoint x: 215, endPoint y: 148, distance: 153.7
click at [215, 148] on div "* Campaign Name Campaign - [DATE] 09:19:26" at bounding box center [472, 145] width 715 height 19
type input "info session [PERSON_NAME]"
click at [333, 225] on p "Send SMS/MMS texts to your contacts, both automated and person-to-person chats,…" at bounding box center [322, 251] width 82 height 61
click at [344, 323] on input "Create Campaign" at bounding box center [322, 326] width 78 height 19
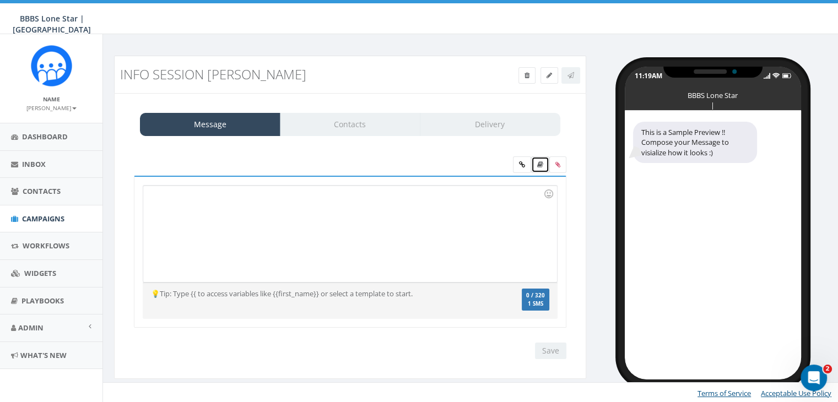
click at [540, 167] on icon at bounding box center [540, 164] width 6 height 7
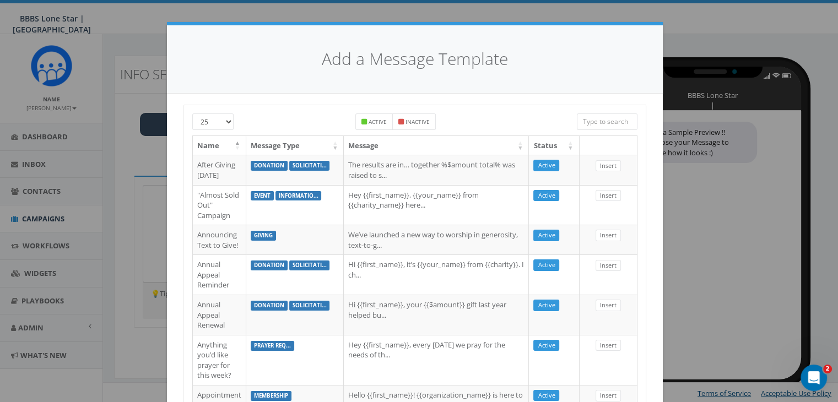
click at [594, 124] on input "search" at bounding box center [607, 121] width 61 height 17
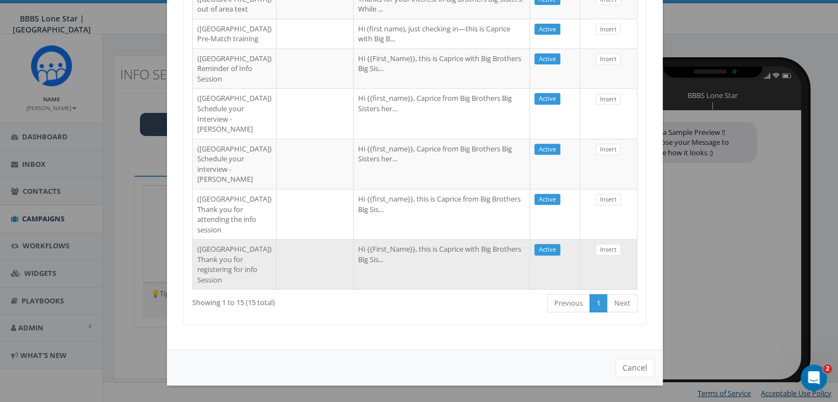
scroll to position [647, 0]
type input "dall"
click at [354, 244] on td "Hi {{First_Name}}, this is Caprice with Big Brothers Big Sis..." at bounding box center [442, 264] width 176 height 50
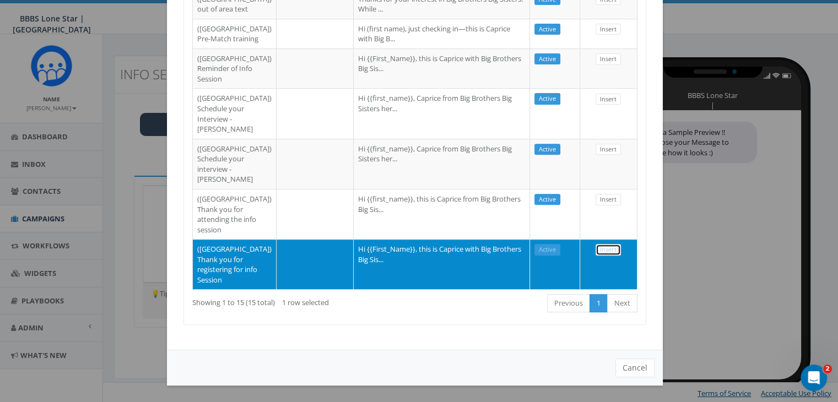
click at [606, 244] on link "Insert" at bounding box center [607, 250] width 25 height 12
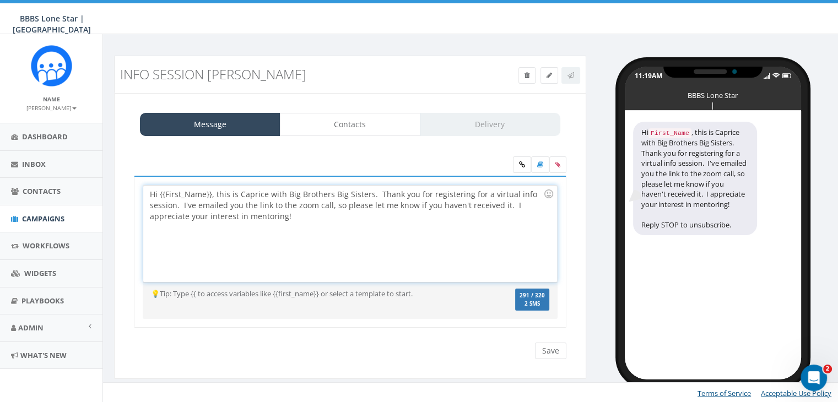
click at [210, 192] on div "Hi {{First_Name}}, this is Caprice with Big Brothers Big Sisters. Thank you for…" at bounding box center [349, 234] width 413 height 96
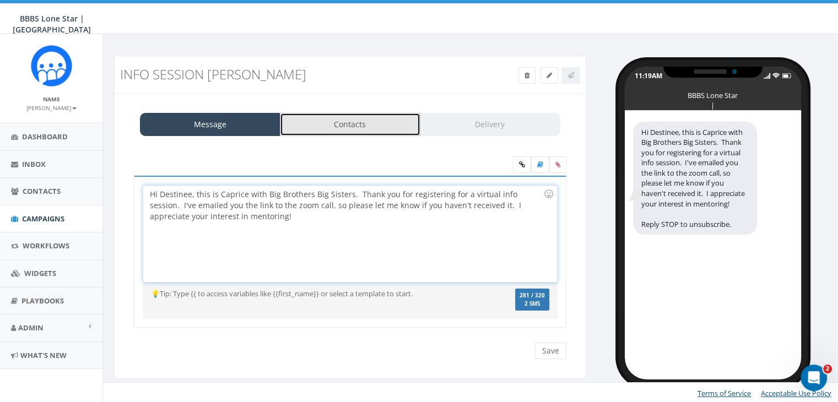
click at [392, 127] on link "Contacts" at bounding box center [350, 124] width 140 height 23
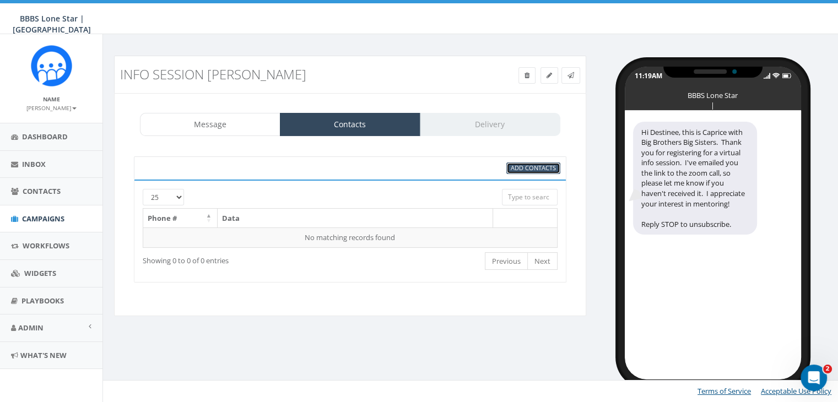
click at [539, 166] on span "Add Contacts" at bounding box center [533, 168] width 45 height 8
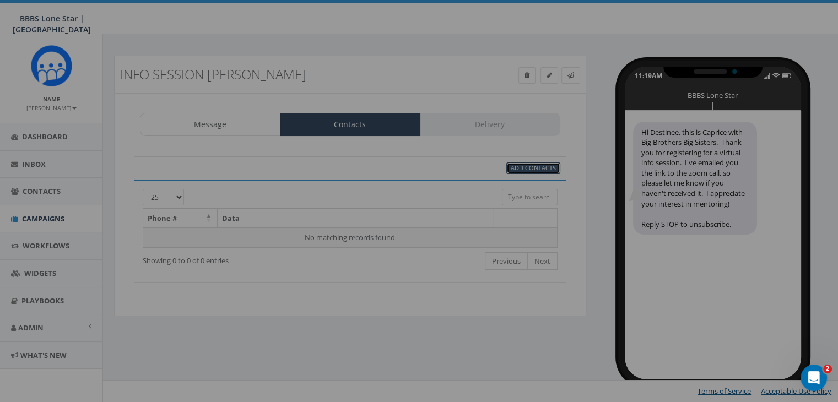
scroll to position [0, 0]
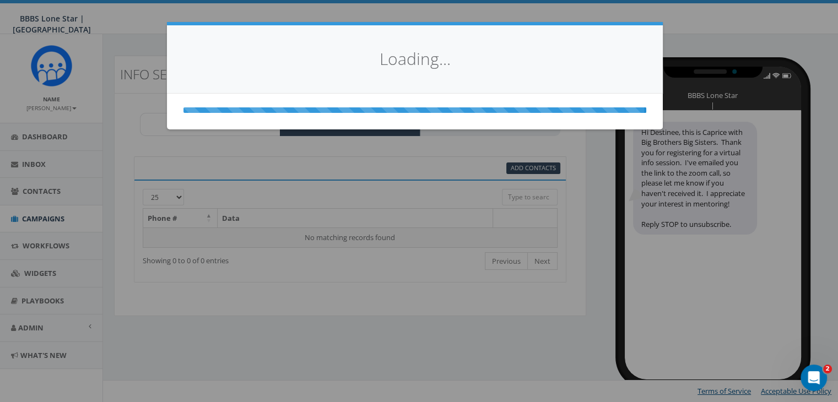
select select
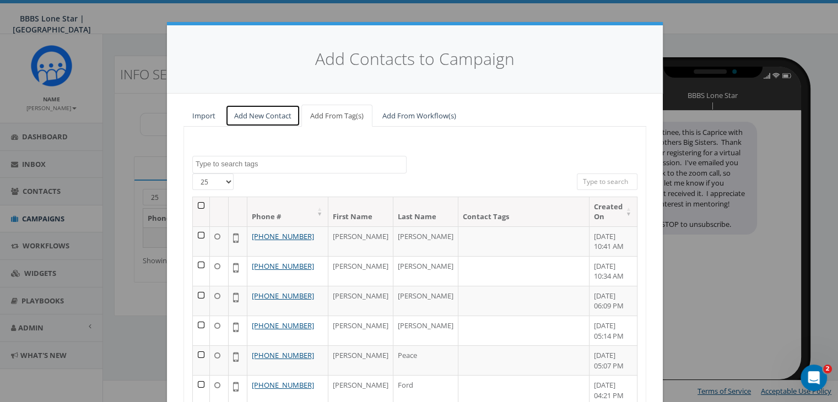
click at [261, 113] on link "Add New Contact" at bounding box center [262, 116] width 75 height 23
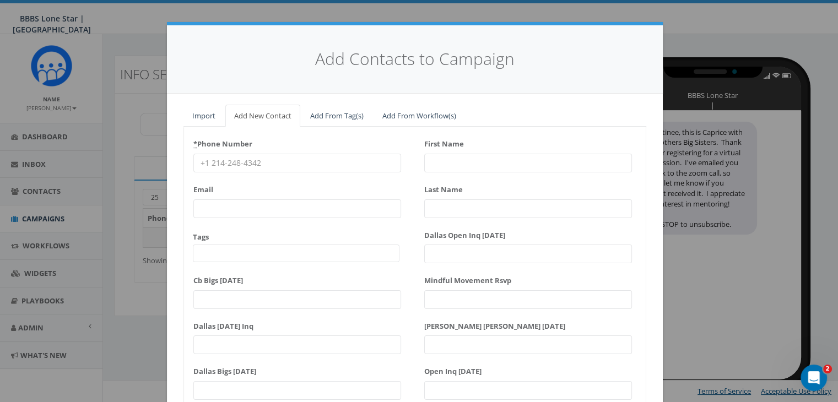
click at [227, 162] on input "* Phone Number" at bounding box center [297, 163] width 208 height 19
paste input "903-926-0080"
type input "903-926-0080"
click at [441, 161] on input "First Name" at bounding box center [528, 163] width 208 height 19
type input "D"
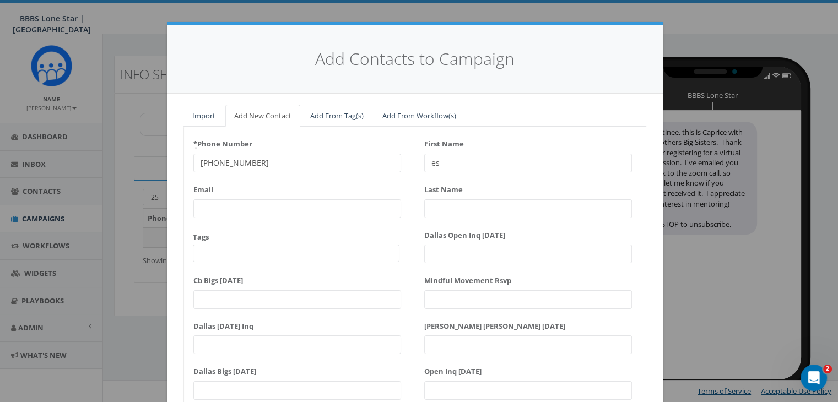
type input "e"
type input "Destinee"
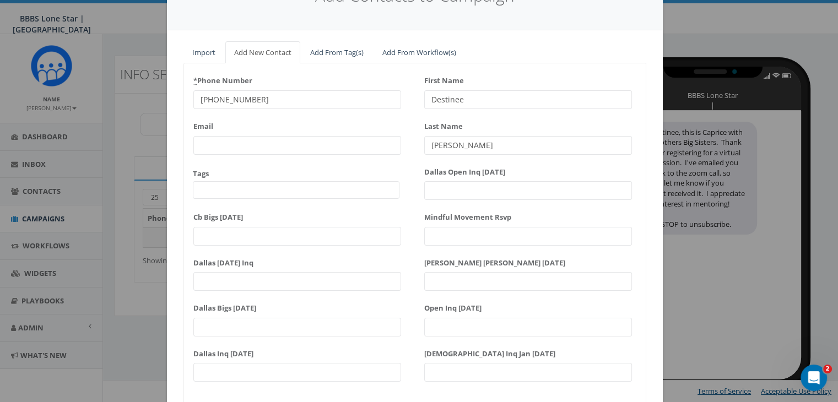
scroll to position [140, 0]
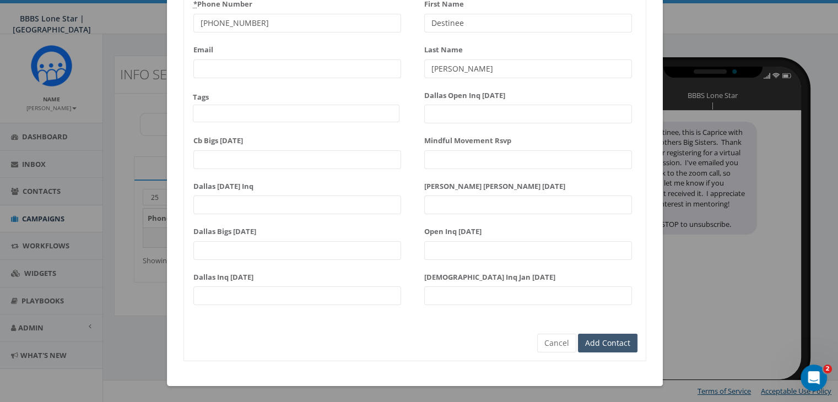
type input "Smith"
click at [614, 344] on input "Add Contact" at bounding box center [607, 343] width 59 height 19
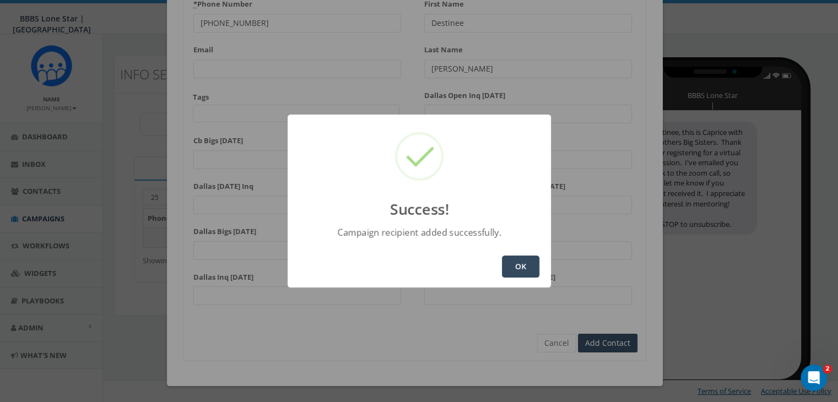
click at [524, 270] on button "OK" at bounding box center [520, 267] width 37 height 22
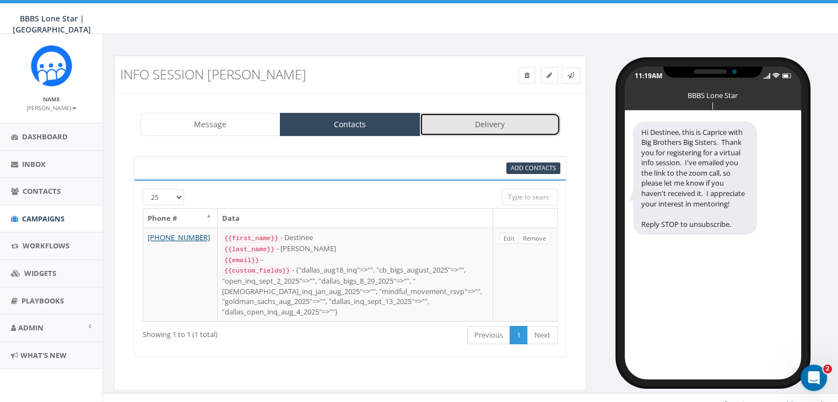
click at [489, 121] on link "Delivery" at bounding box center [490, 124] width 140 height 23
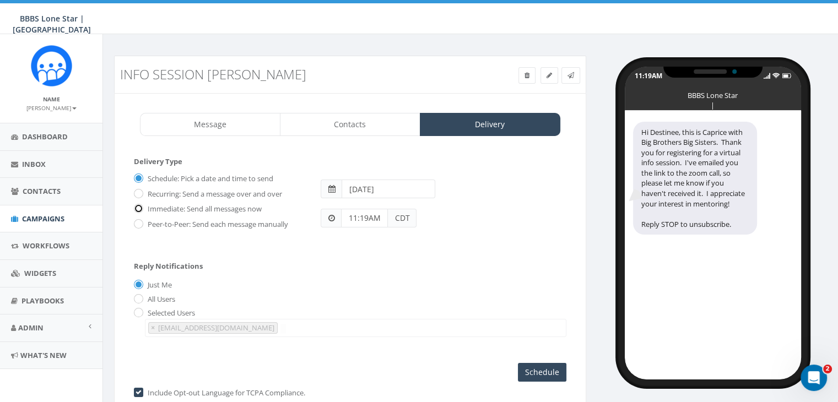
click at [139, 208] on input "Immediate: Send all messages now" at bounding box center [137, 209] width 7 height 7
radio input "true"
click at [536, 371] on input "Send Now" at bounding box center [540, 372] width 52 height 19
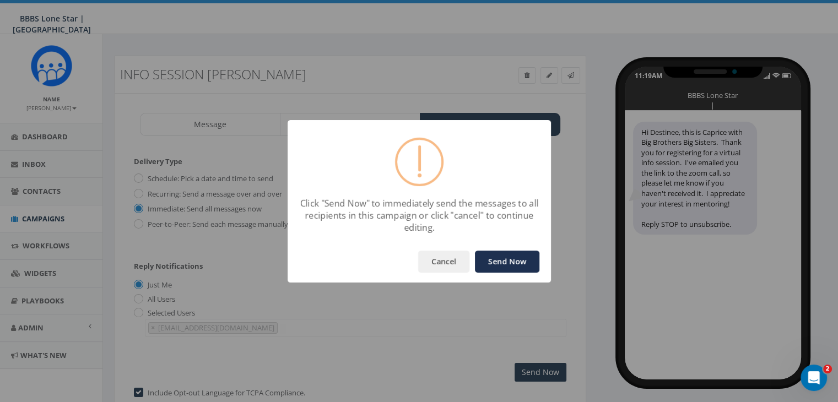
click at [535, 264] on button "Send Now" at bounding box center [507, 262] width 64 height 22
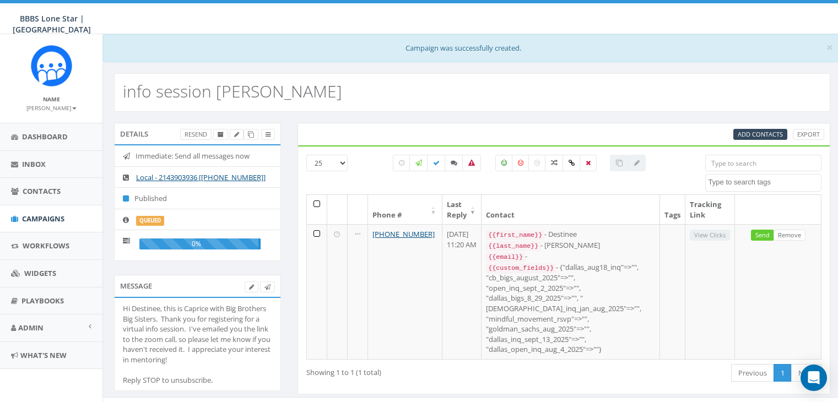
select select
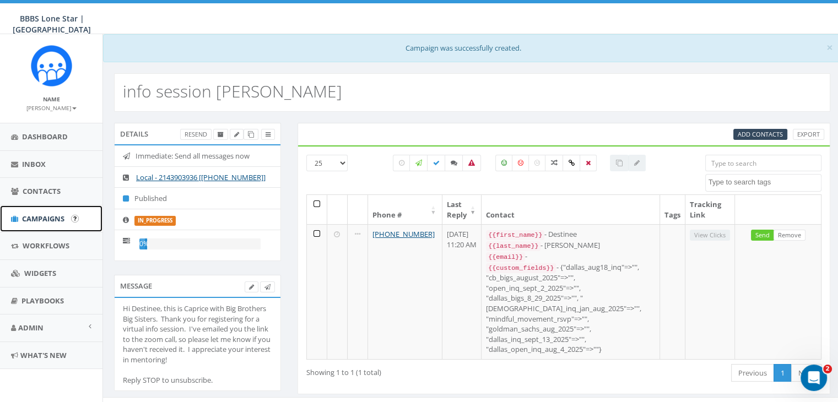
click at [48, 214] on span "Campaigns" at bounding box center [43, 219] width 42 height 10
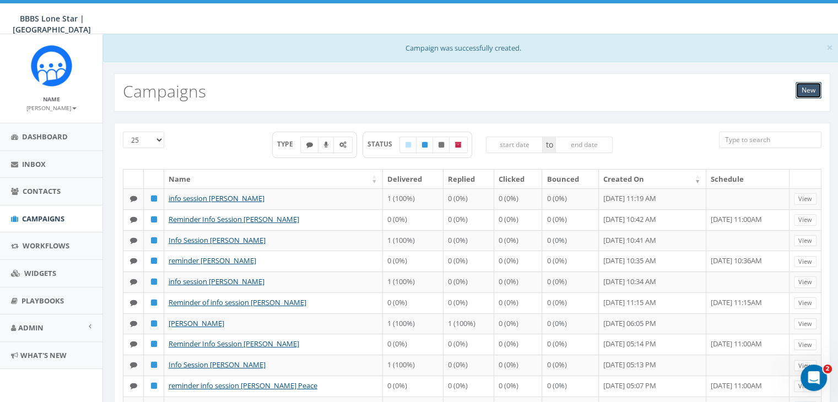
click at [808, 90] on link "New" at bounding box center [808, 90] width 26 height 17
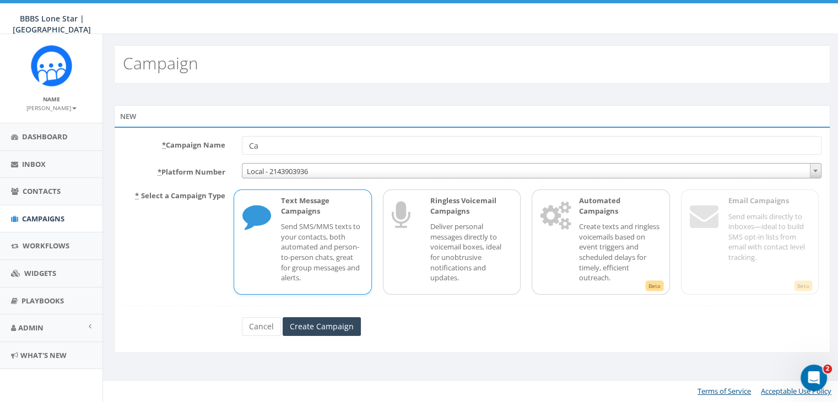
type input "C"
type input "Reminder [PERSON_NAME]"
drag, startPoint x: 284, startPoint y: 247, endPoint x: 300, endPoint y: 281, distance: 37.7
click at [284, 247] on p "Send SMS/MMS texts to your contacts, both automated and person-to-person chats,…" at bounding box center [322, 251] width 82 height 61
click at [354, 327] on input "Create Campaign" at bounding box center [322, 326] width 78 height 19
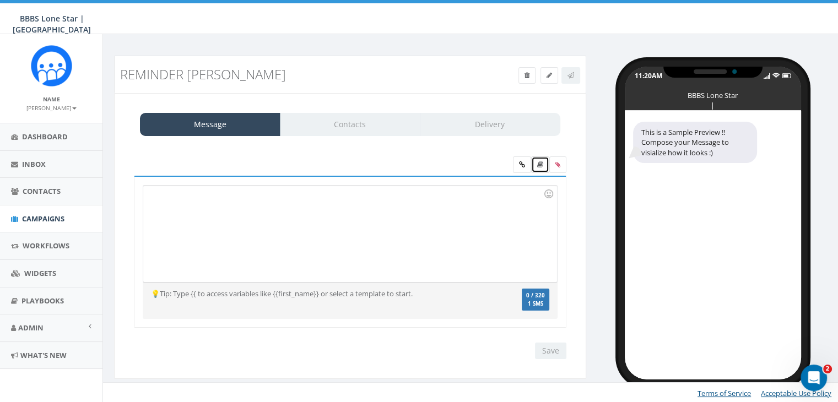
click at [540, 167] on link at bounding box center [540, 164] width 18 height 17
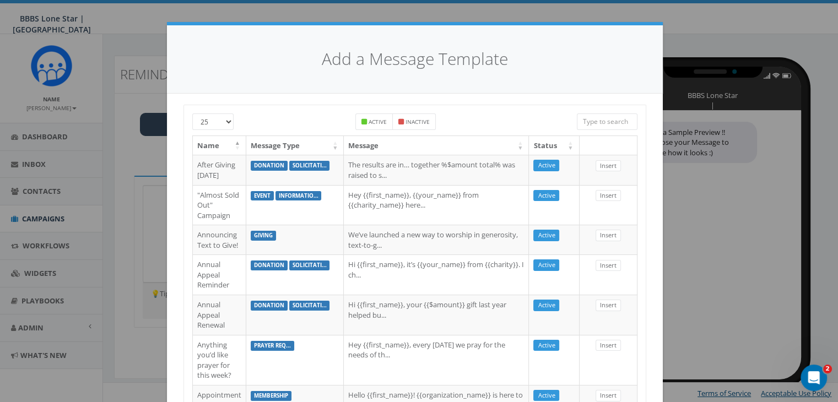
click at [615, 119] on input "search" at bounding box center [607, 121] width 61 height 17
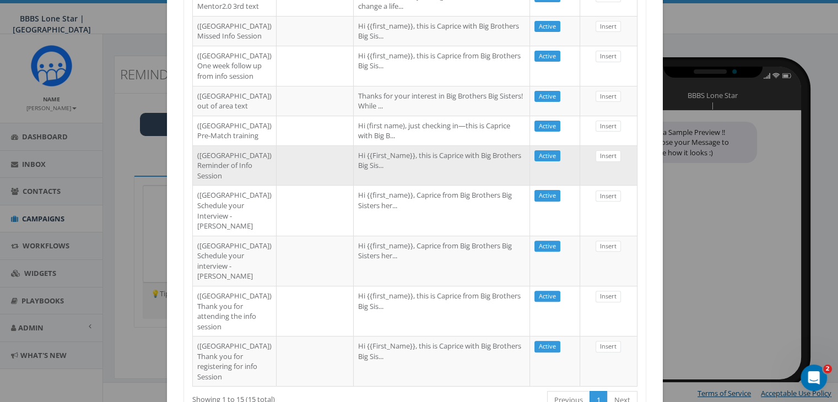
scroll to position [330, 0]
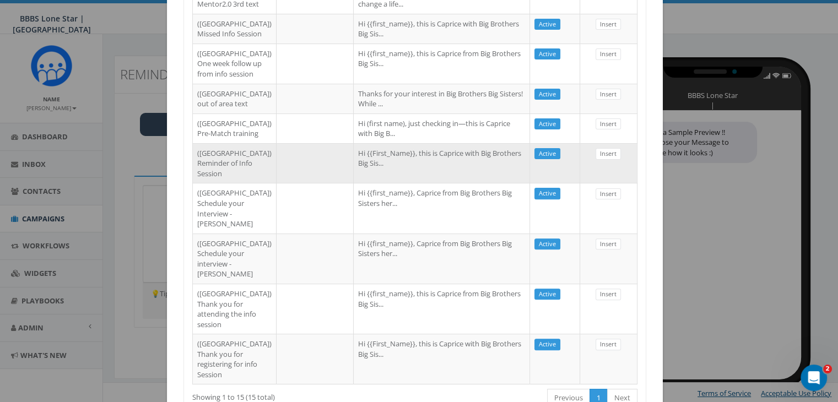
type input "dallas"
click at [306, 183] on td at bounding box center [314, 163] width 77 height 40
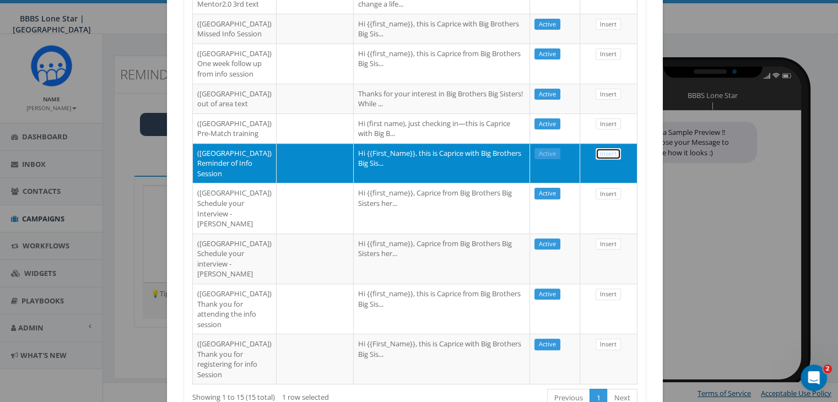
click at [595, 160] on link "Insert" at bounding box center [607, 154] width 25 height 12
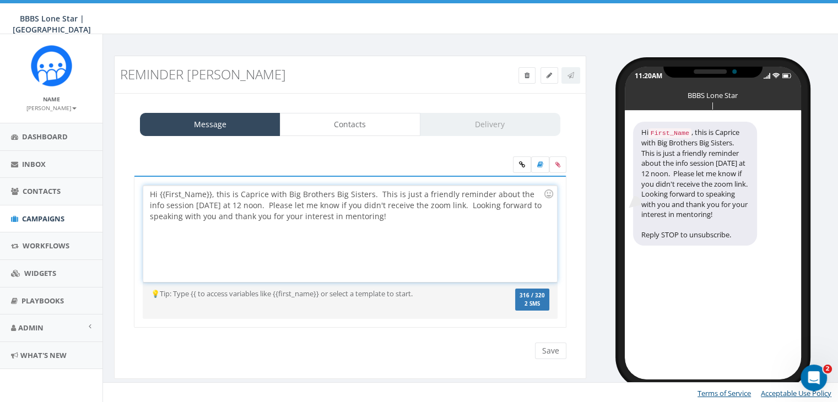
click at [210, 193] on div "Hi {{First_Name}}, this is Caprice with Big Brothers Big Sisters. This is just …" at bounding box center [349, 234] width 413 height 96
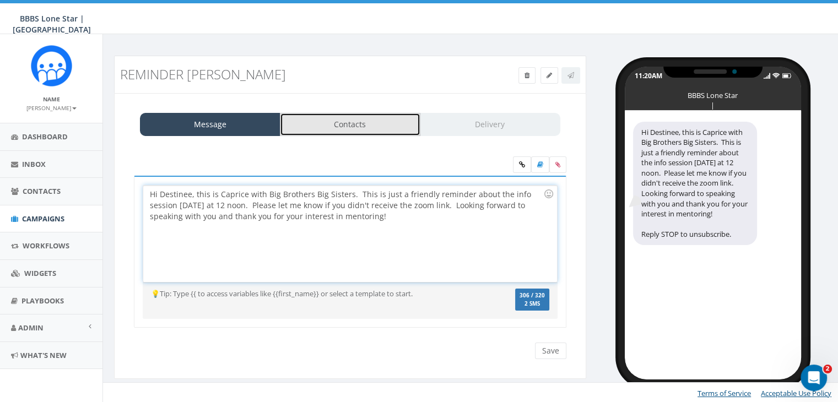
click at [324, 119] on link "Contacts" at bounding box center [350, 124] width 140 height 23
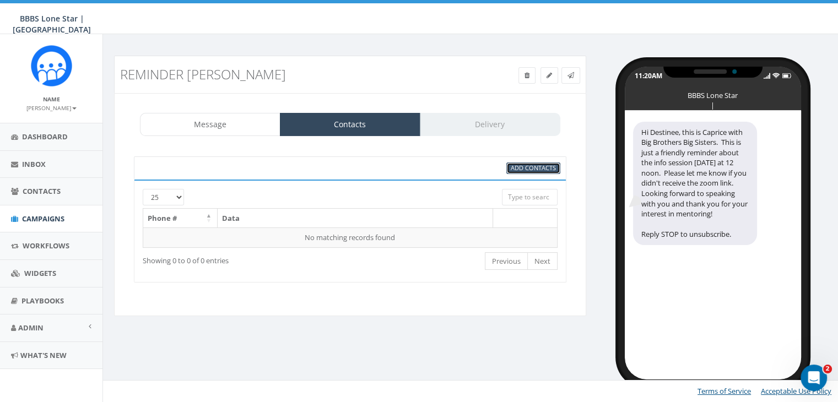
click at [538, 165] on span "Add Contacts" at bounding box center [533, 168] width 45 height 8
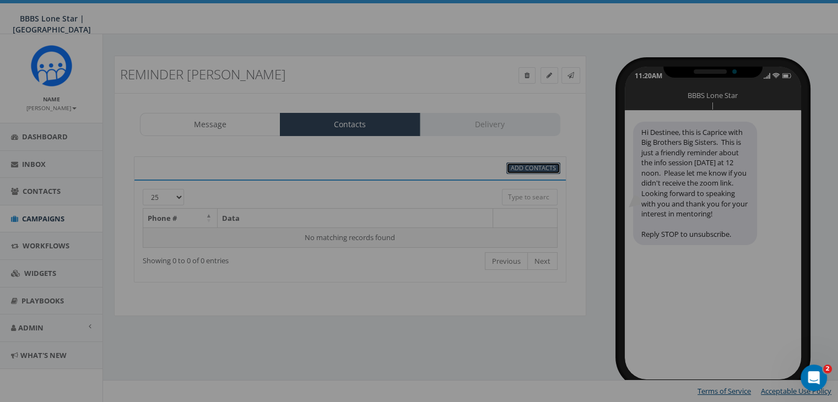
scroll to position [0, 0]
select select
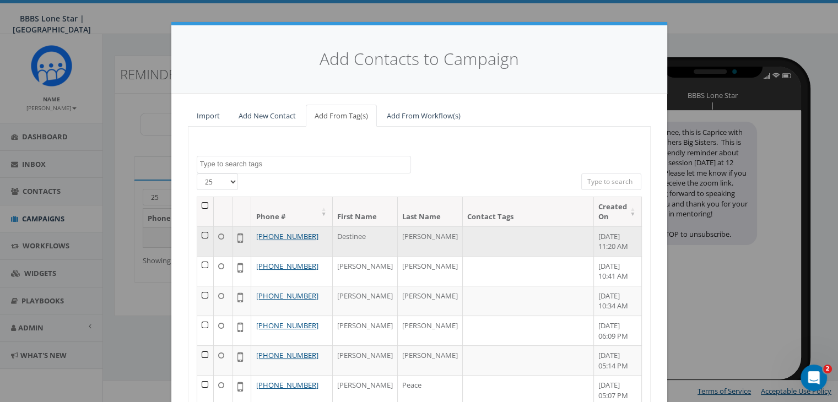
click at [200, 232] on td at bounding box center [205, 241] width 17 height 30
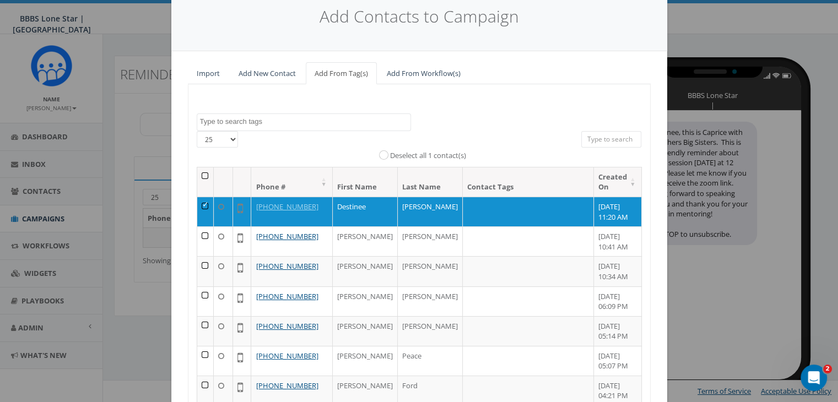
scroll to position [139, 0]
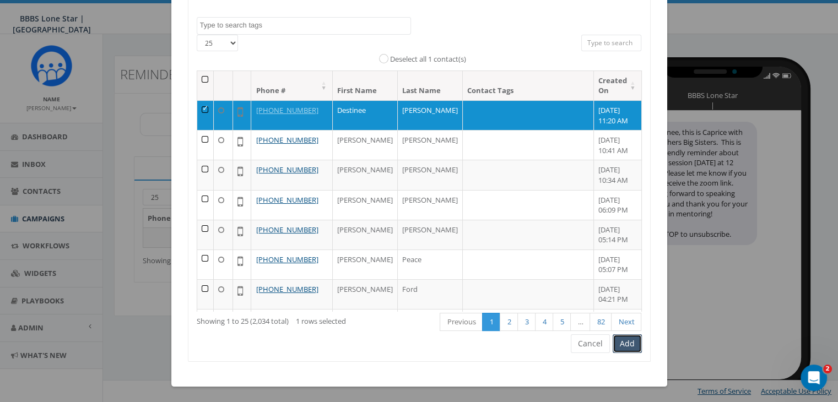
click at [626, 340] on button "Add" at bounding box center [626, 343] width 29 height 19
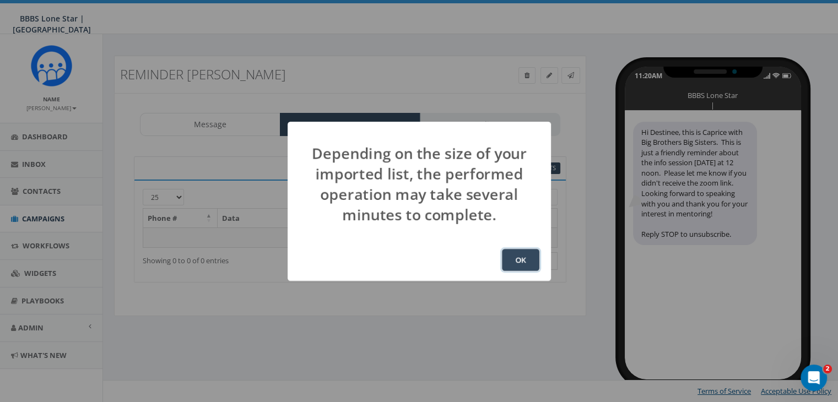
click at [522, 260] on button "OK" at bounding box center [520, 260] width 37 height 22
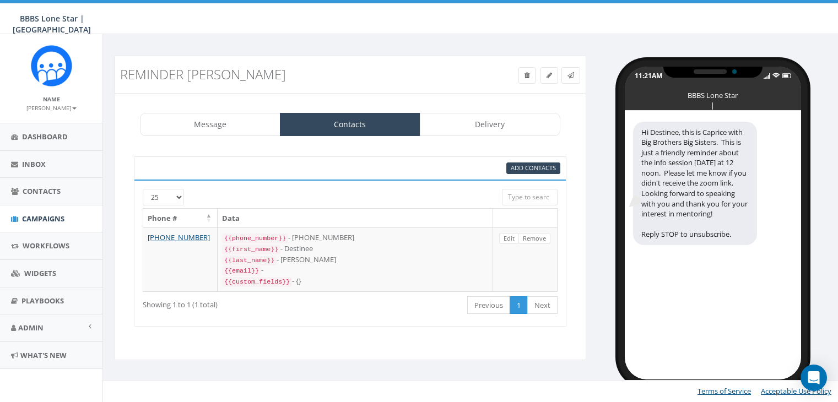
select select "1730"
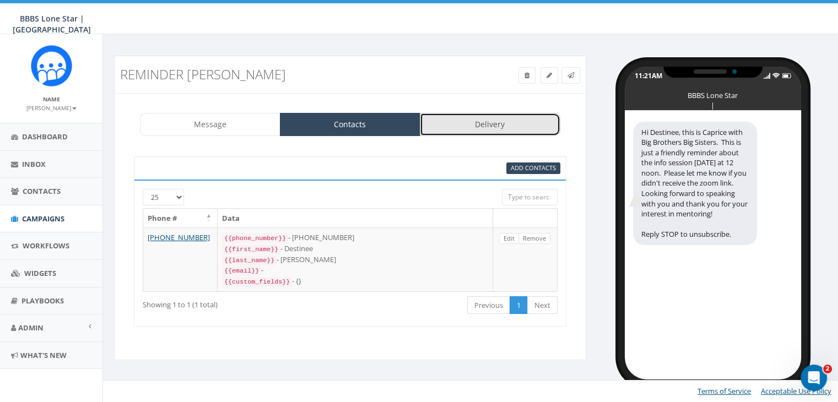
click at [496, 124] on link "Delivery" at bounding box center [490, 124] width 140 height 23
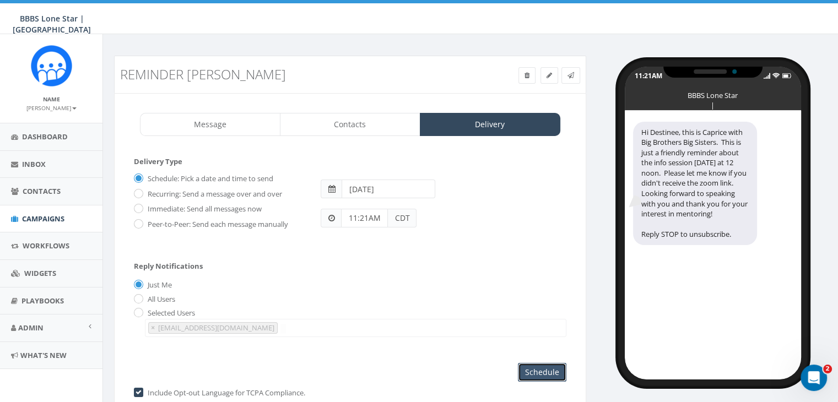
click at [540, 366] on input "Schedule" at bounding box center [542, 372] width 48 height 19
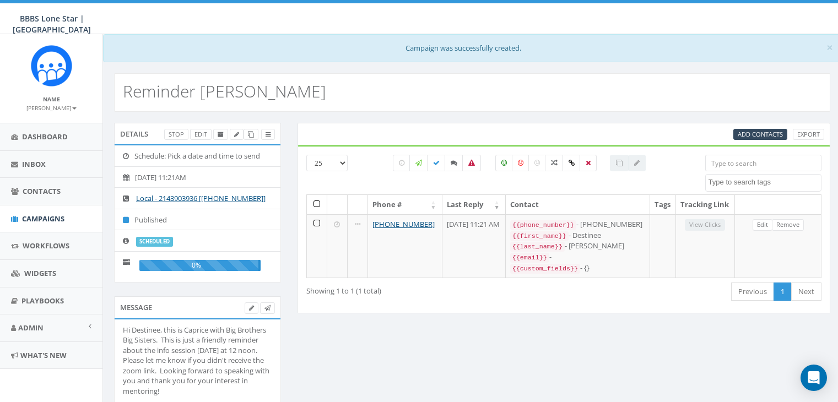
select select
click at [36, 161] on span "Inbox" at bounding box center [34, 164] width 24 height 10
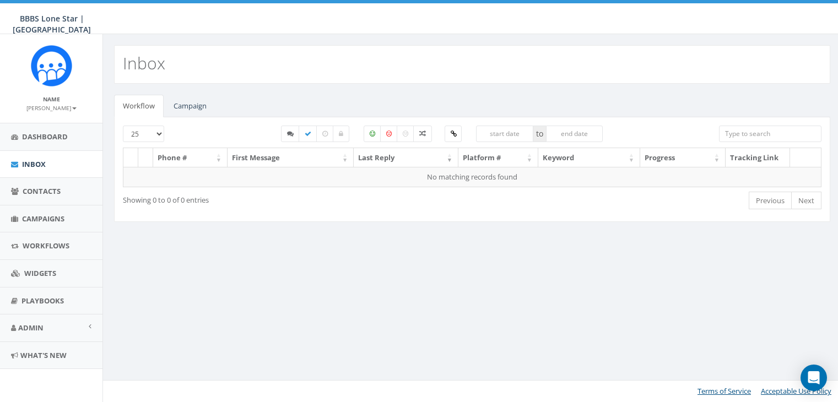
select select
click at [200, 106] on link "Campaign" at bounding box center [190, 106] width 51 height 23
select select
click at [183, 105] on link "Campaign" at bounding box center [190, 106] width 51 height 23
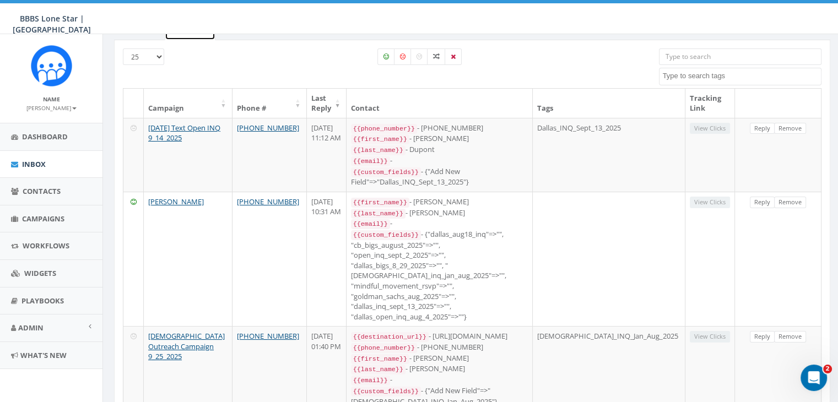
scroll to position [110, 0]
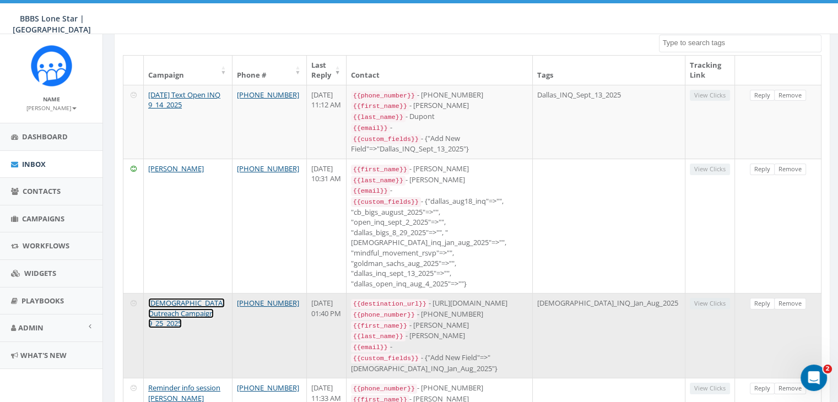
click at [159, 298] on link "[DEMOGRAPHIC_DATA] Outreach Campaign 9_25_2025" at bounding box center [186, 313] width 77 height 30
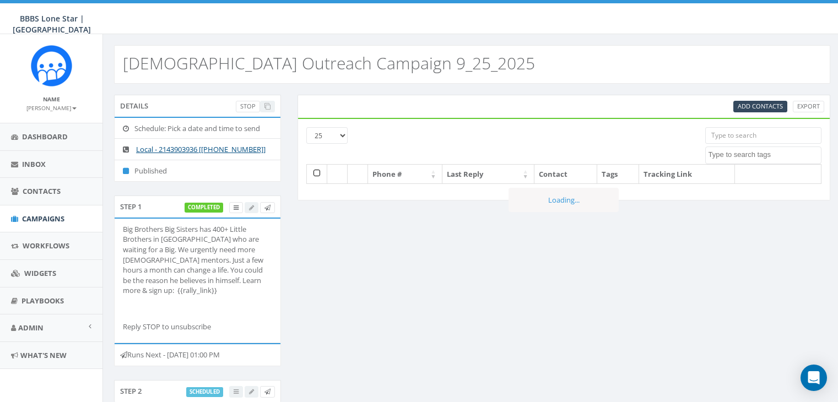
select select
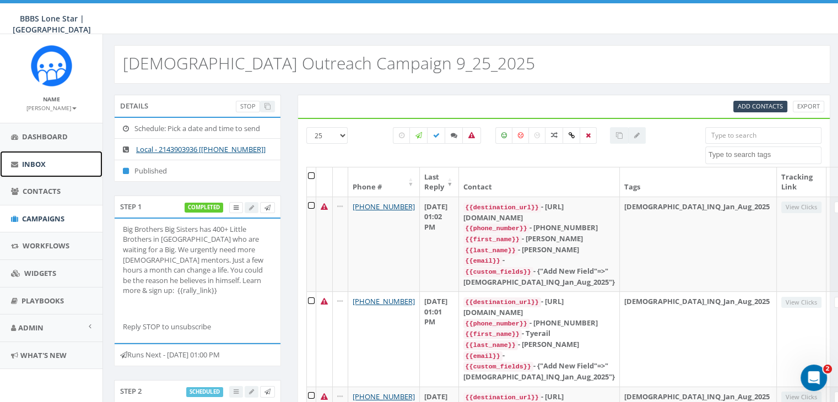
click at [34, 161] on span "Inbox" at bounding box center [34, 164] width 24 height 10
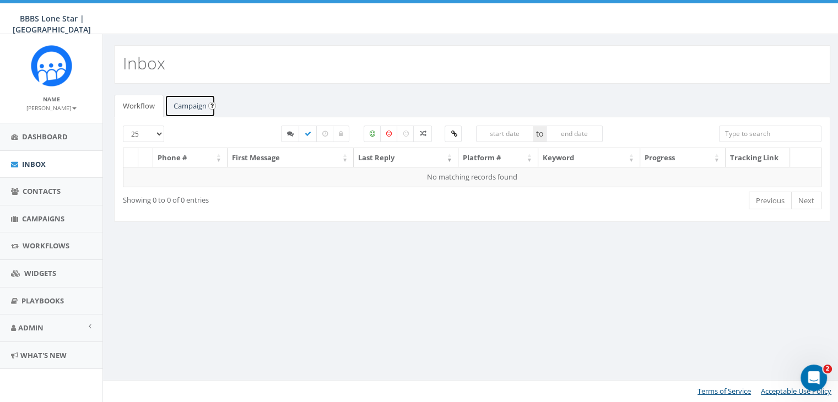
click at [180, 105] on link "Campaign" at bounding box center [190, 106] width 51 height 23
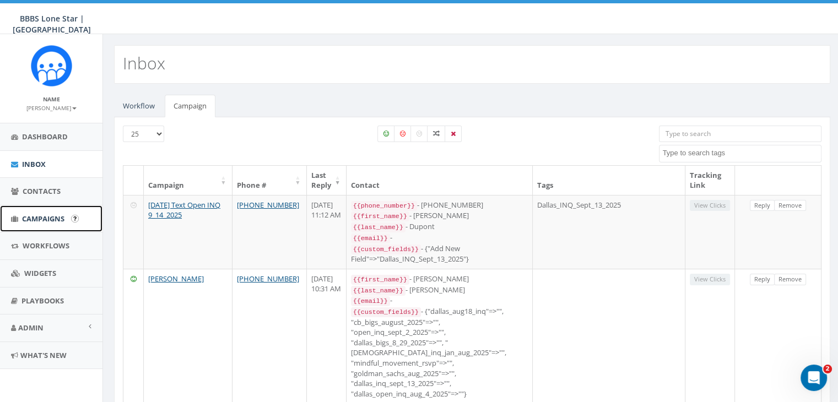
click at [31, 215] on span "Campaigns" at bounding box center [43, 219] width 42 height 10
